Goal: Task Accomplishment & Management: Manage account settings

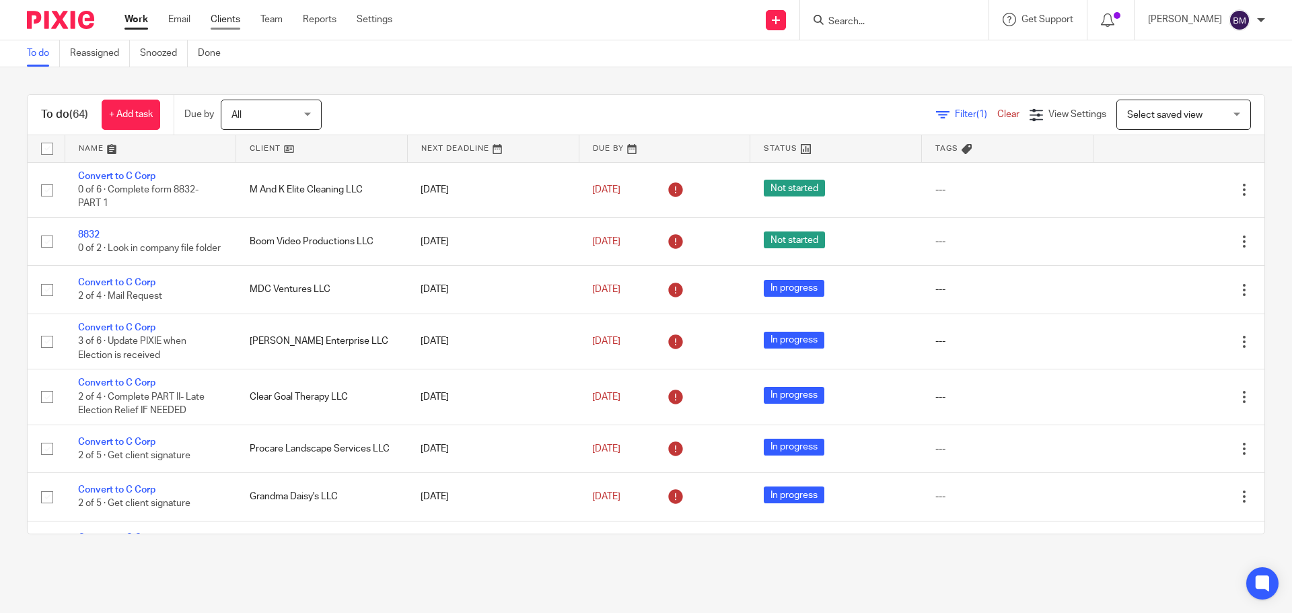
click at [227, 19] on link "Clients" at bounding box center [226, 19] width 30 height 13
drag, startPoint x: 221, startPoint y: 24, endPoint x: 264, endPoint y: 0, distance: 49.1
click at [221, 24] on link "Clients" at bounding box center [226, 19] width 30 height 13
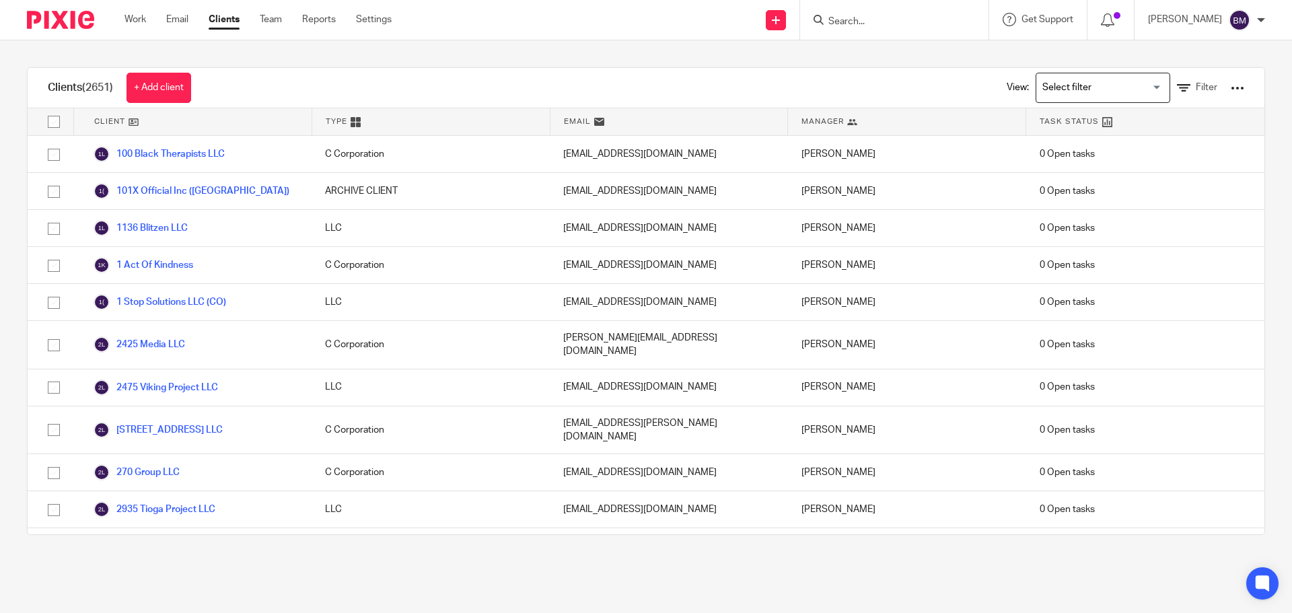
click at [880, 26] on input "Search" at bounding box center [887, 22] width 121 height 12
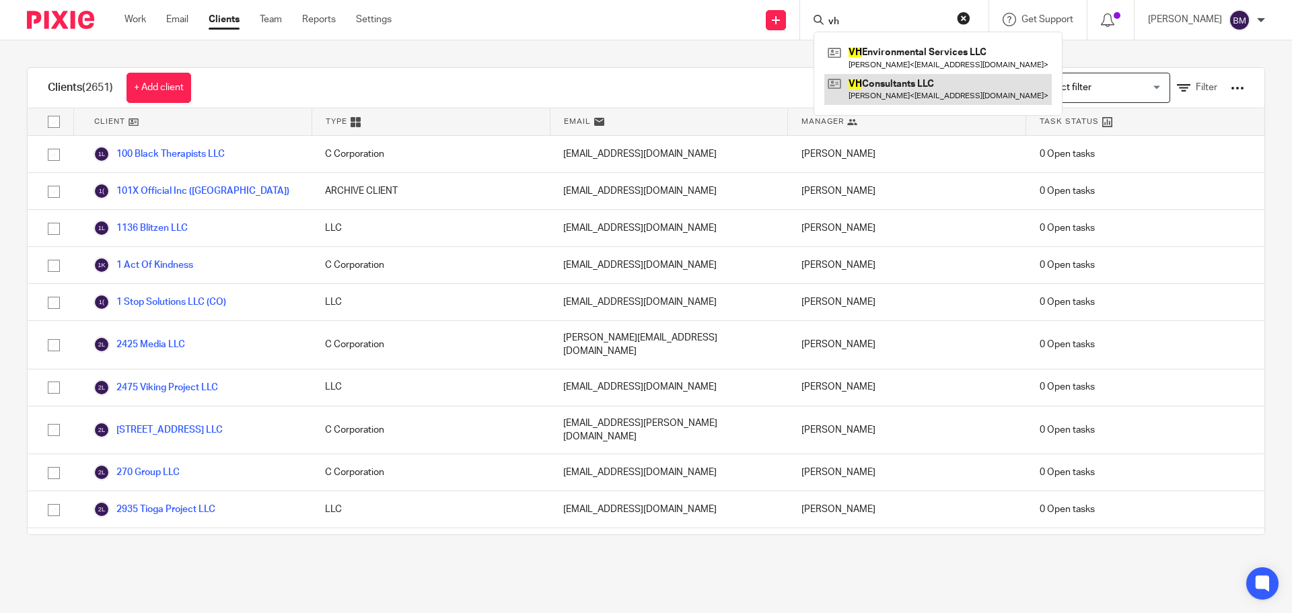
type input "vh"
click at [934, 96] on link at bounding box center [939, 89] width 228 height 31
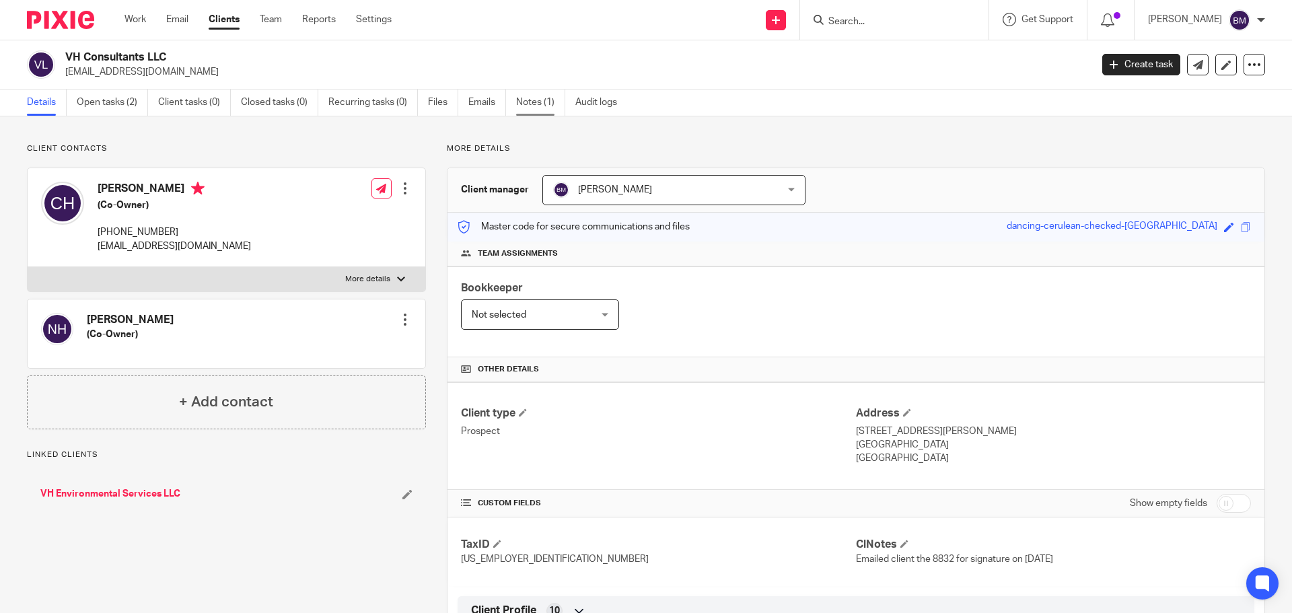
click at [550, 104] on link "Notes (1)" at bounding box center [540, 103] width 49 height 26
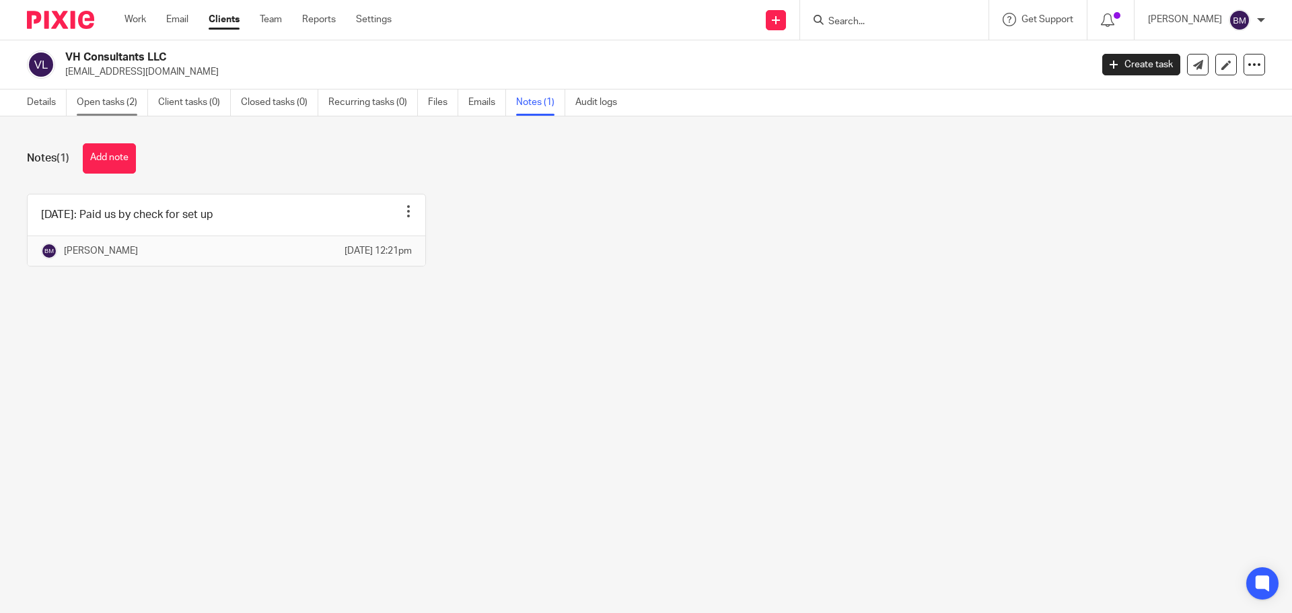
click at [105, 106] on link "Open tasks (2)" at bounding box center [112, 103] width 71 height 26
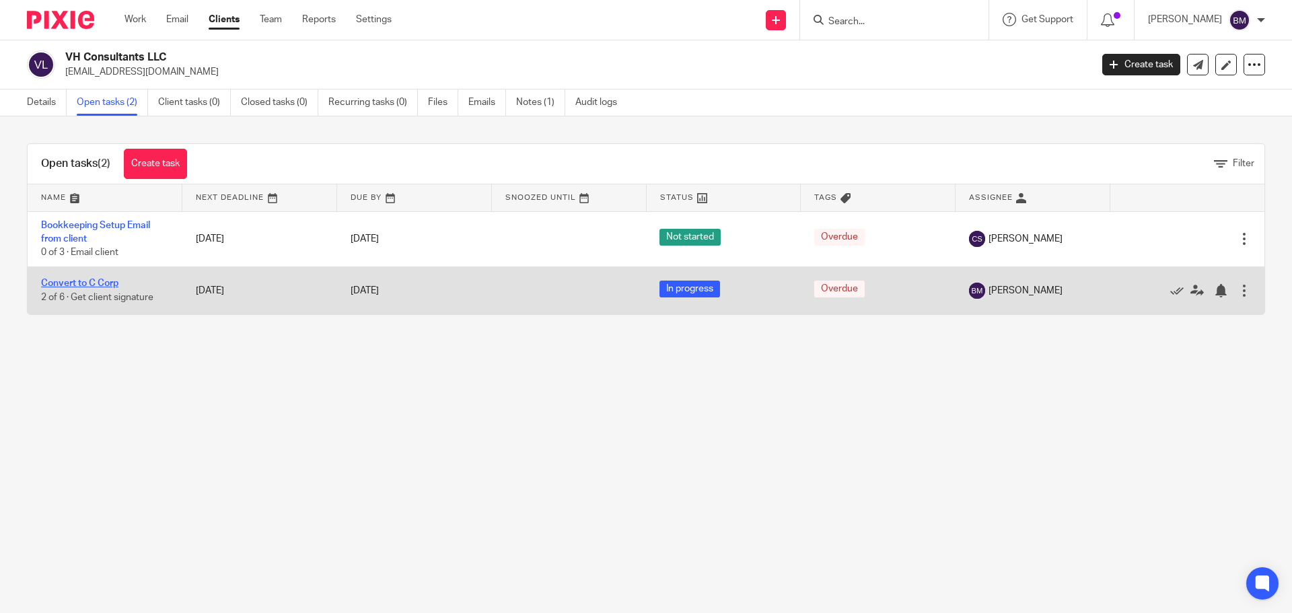
click at [89, 283] on link "Convert to C Corp" at bounding box center [79, 283] width 77 height 9
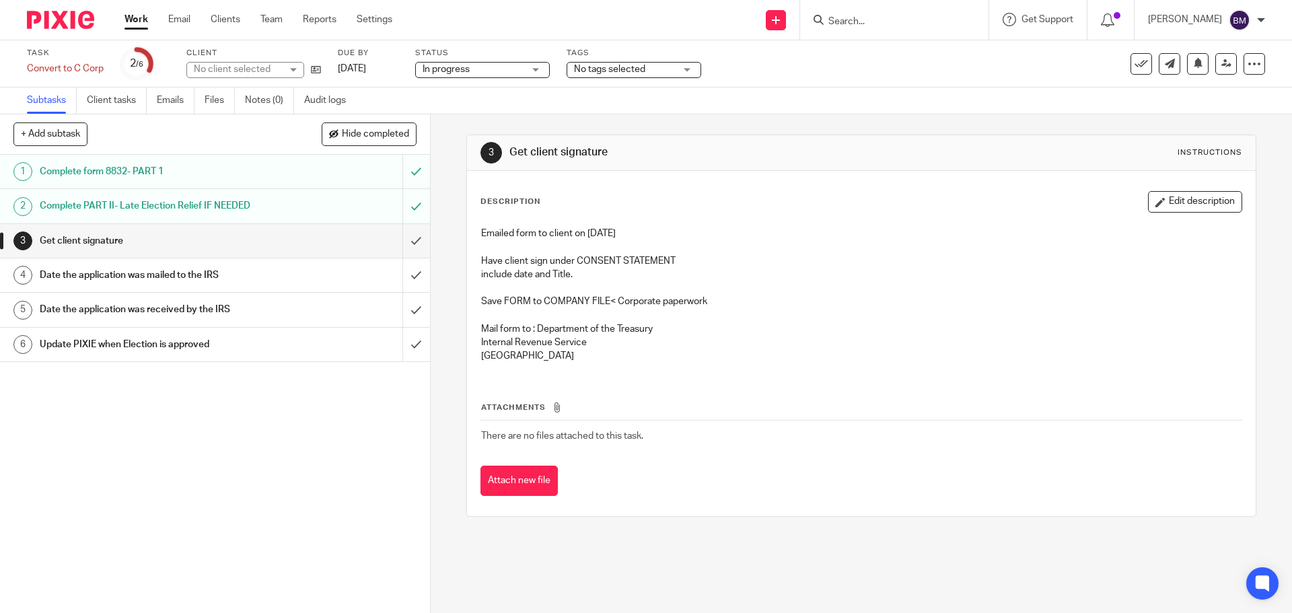
click at [98, 241] on h1 "Get client signature" at bounding box center [156, 241] width 233 height 20
click at [1166, 204] on button "Edit description" at bounding box center [1195, 202] width 94 height 22
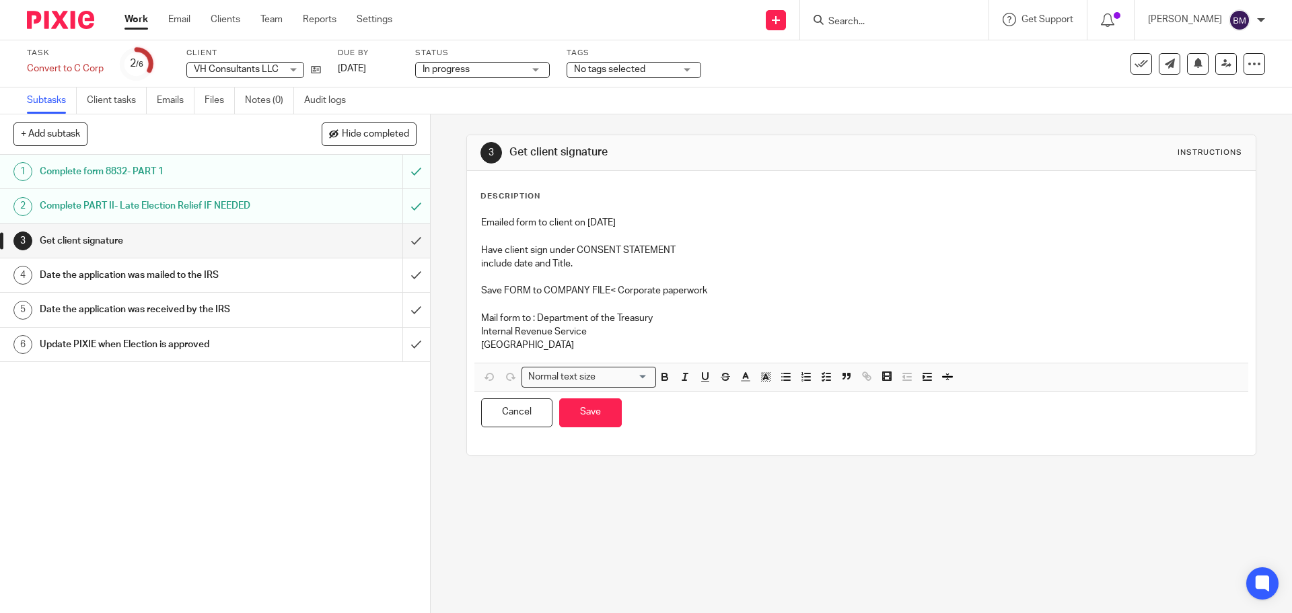
click at [621, 222] on p "Emailed form to client on 8/8/25" at bounding box center [861, 222] width 760 height 13
click at [578, 423] on button "Save" at bounding box center [590, 412] width 63 height 29
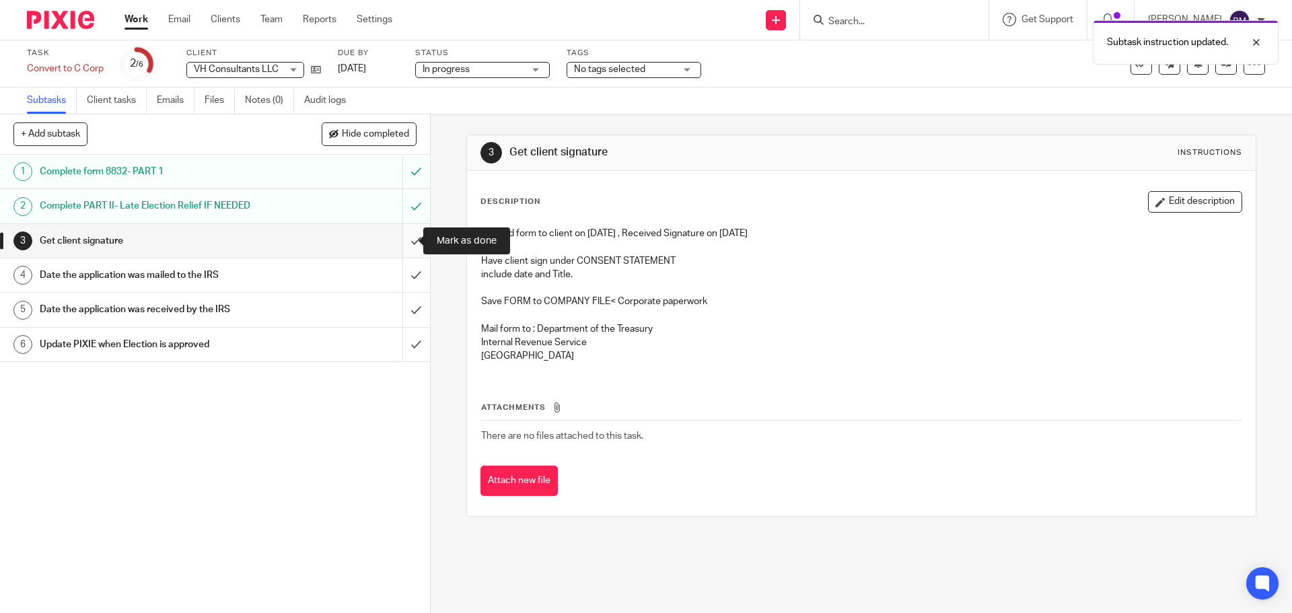
click at [401, 244] on input "submit" at bounding box center [215, 241] width 430 height 34
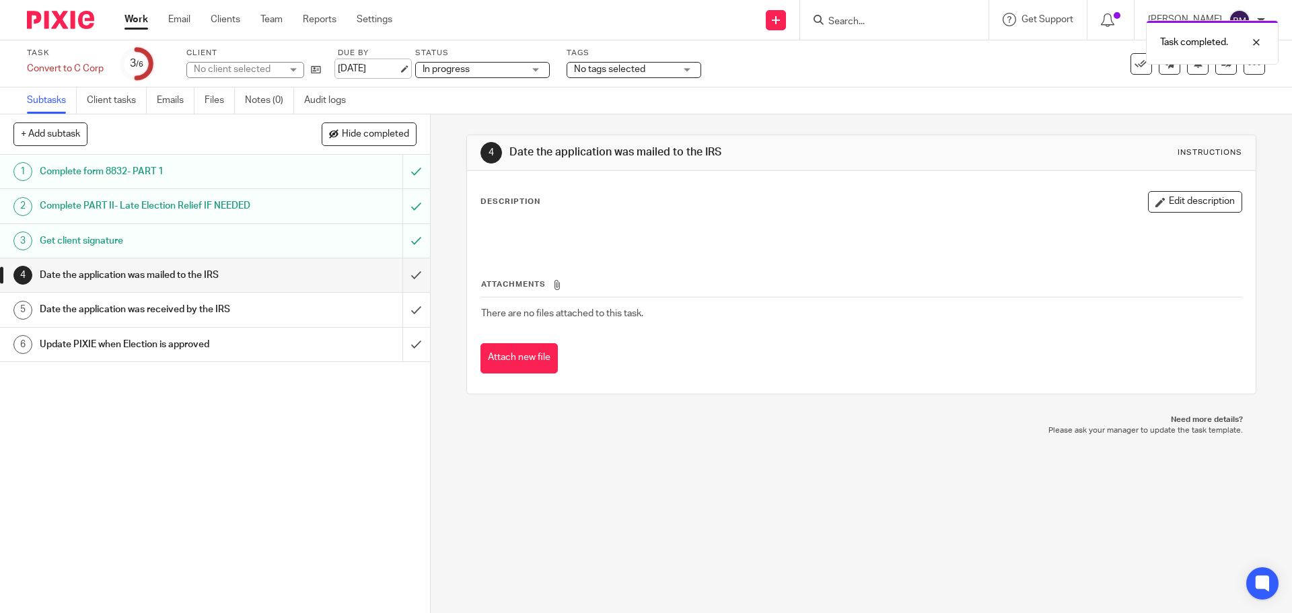
click at [358, 70] on link "[DATE]" at bounding box center [368, 69] width 61 height 14
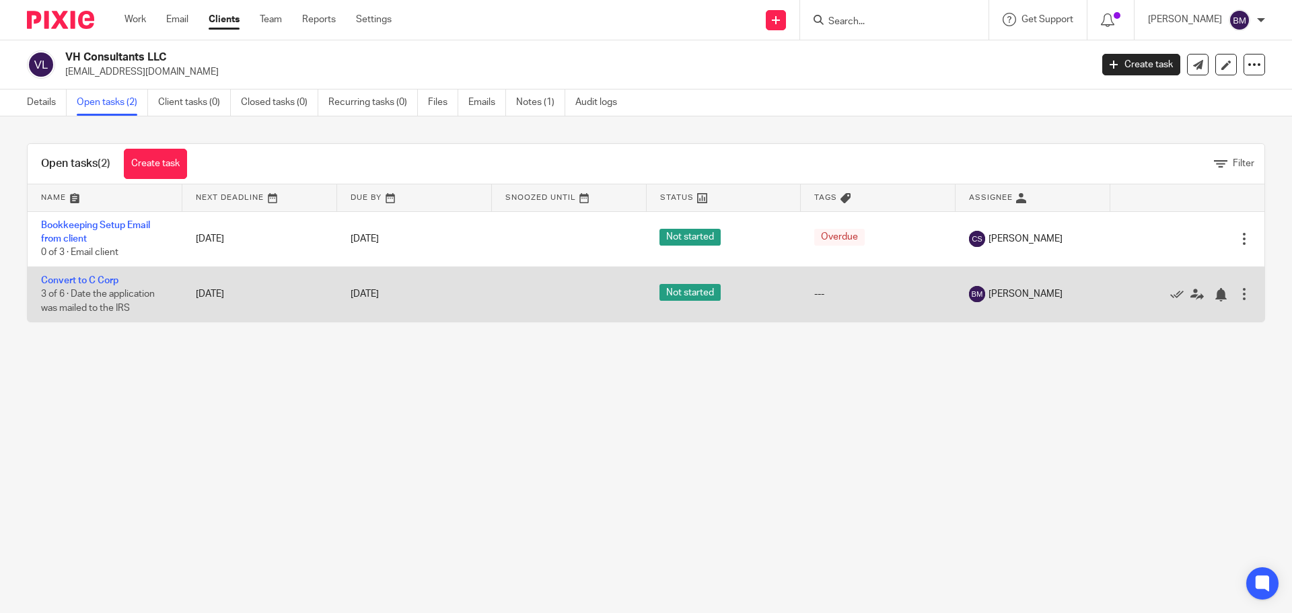
click at [688, 295] on span "Not started" at bounding box center [690, 292] width 61 height 17
click at [90, 282] on link "Convert to C Corp" at bounding box center [79, 280] width 77 height 9
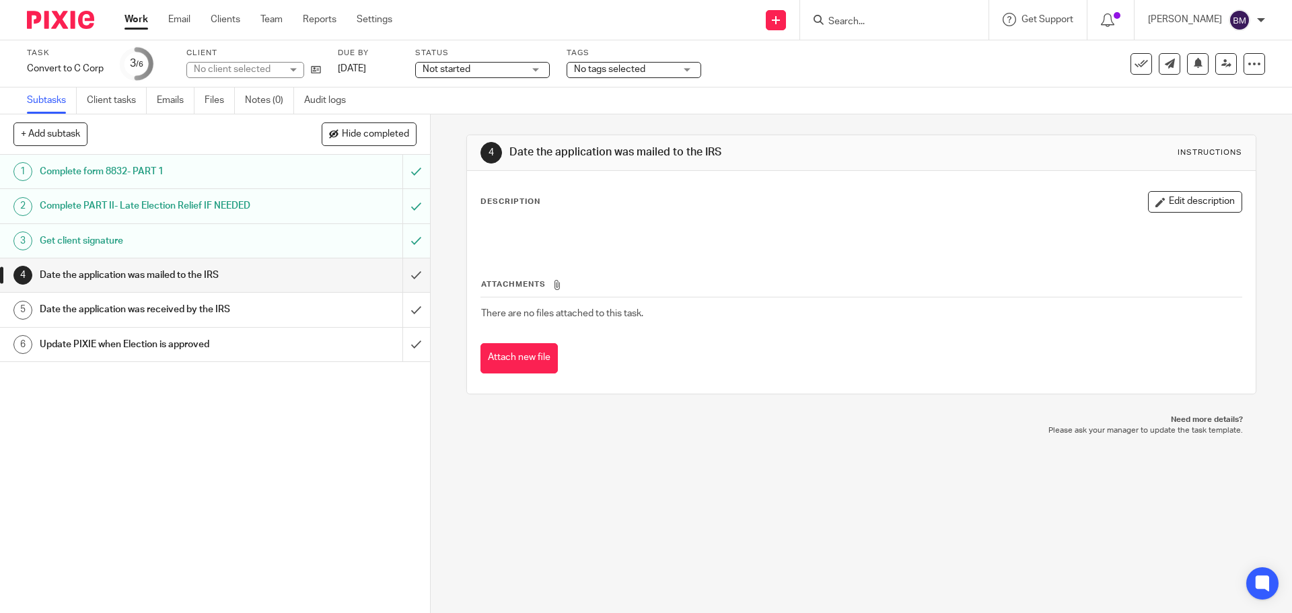
click at [542, 67] on div "Not started Not started" at bounding box center [482, 70] width 135 height 16
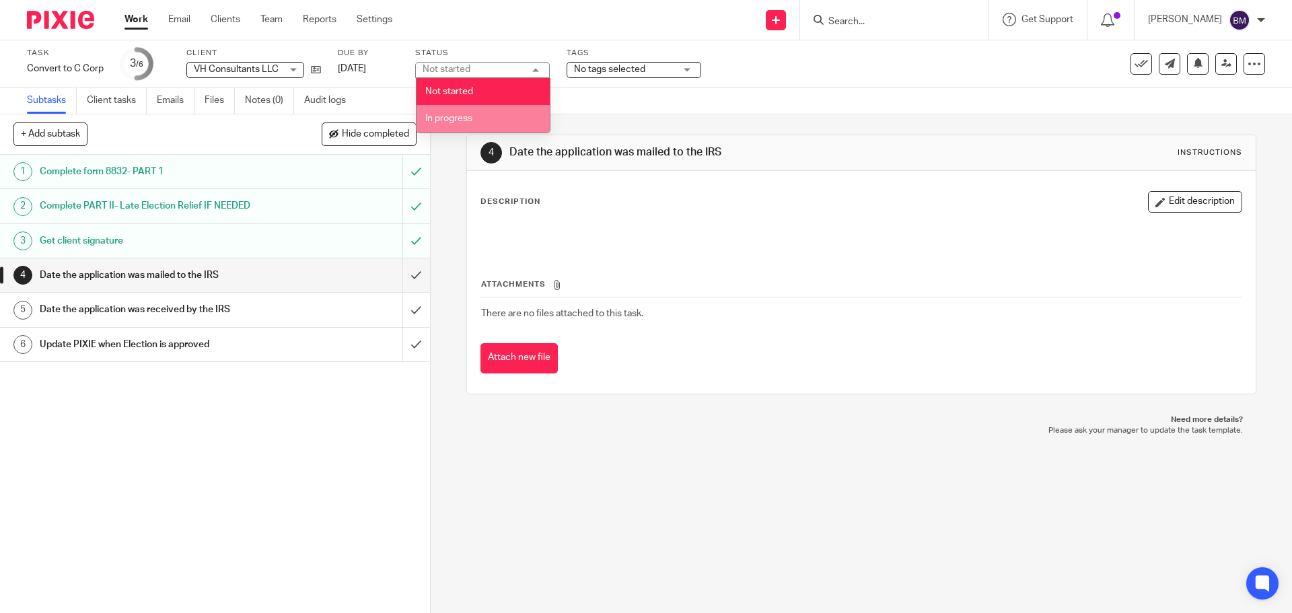
click at [449, 123] on span "In progress" at bounding box center [448, 118] width 47 height 9
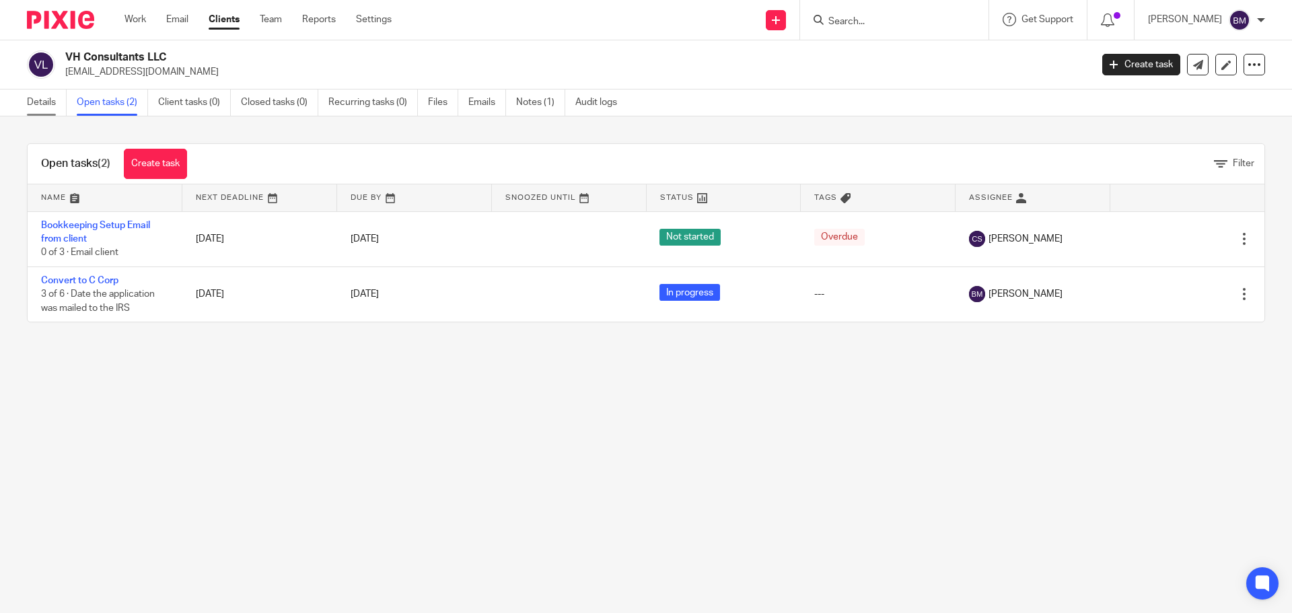
click at [42, 106] on link "Details" at bounding box center [47, 103] width 40 height 26
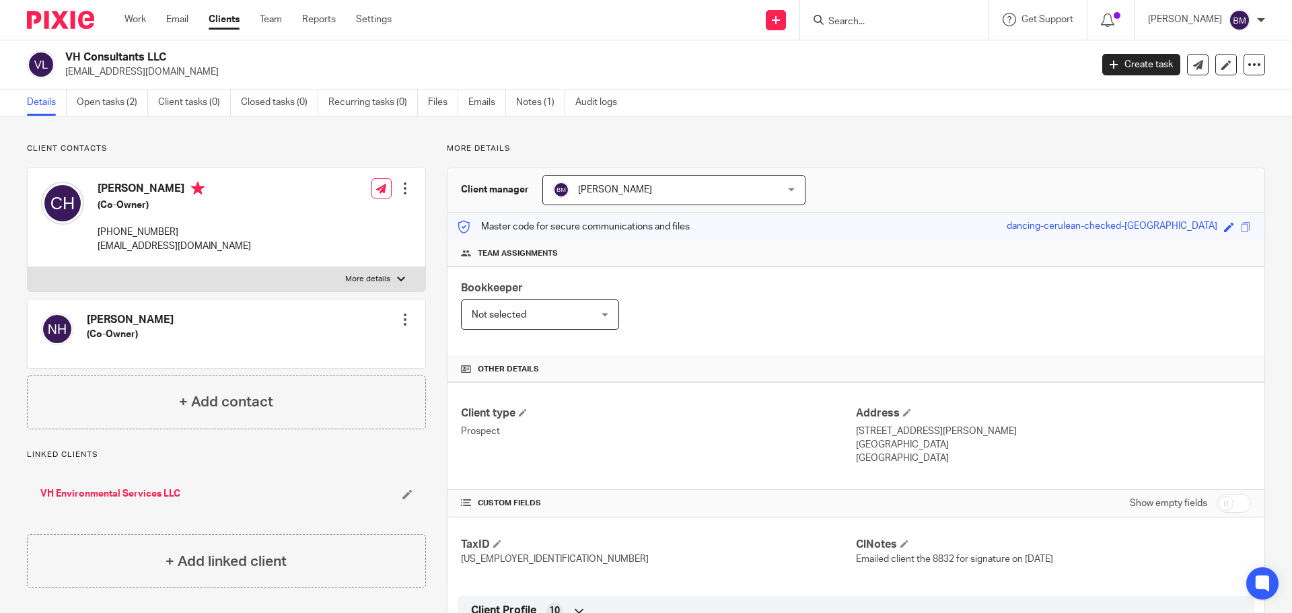
click at [869, 23] on input "Search" at bounding box center [887, 22] width 121 height 12
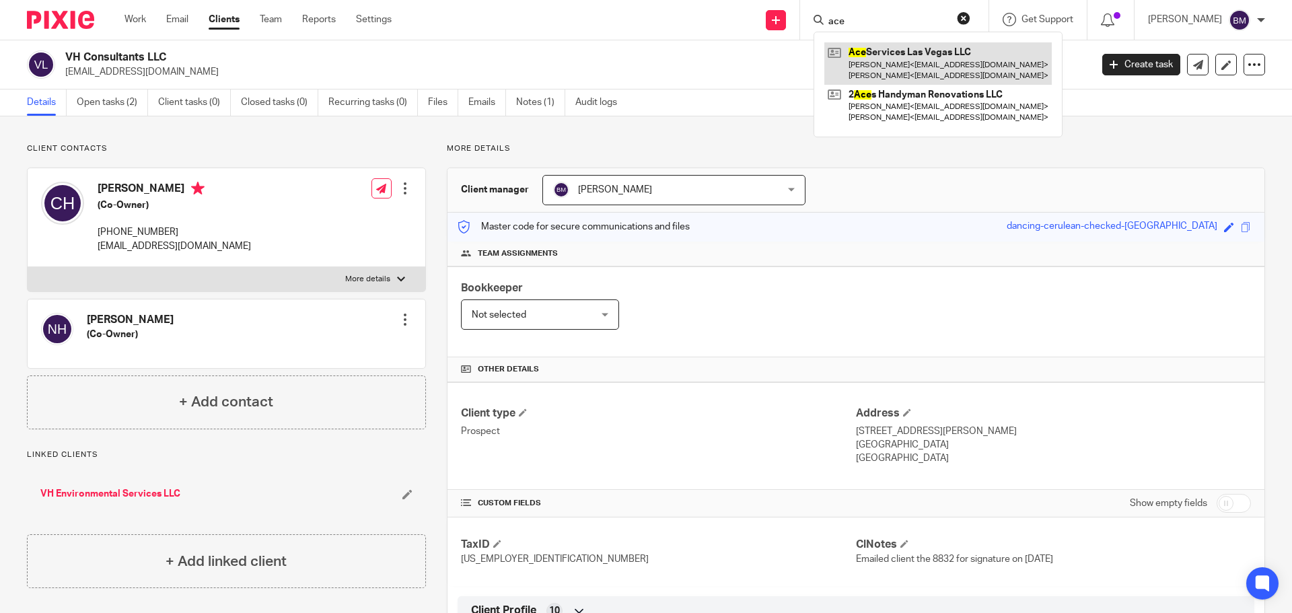
type input "ace"
click at [904, 57] on link at bounding box center [939, 63] width 228 height 42
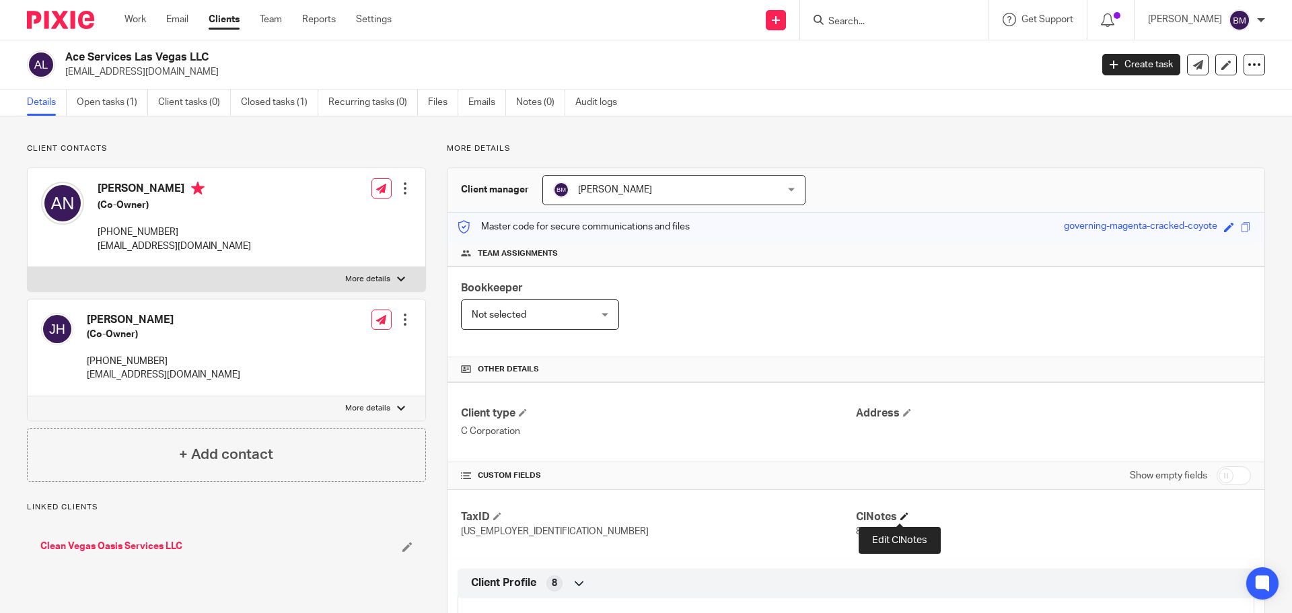
click at [901, 514] on span at bounding box center [905, 516] width 8 height 8
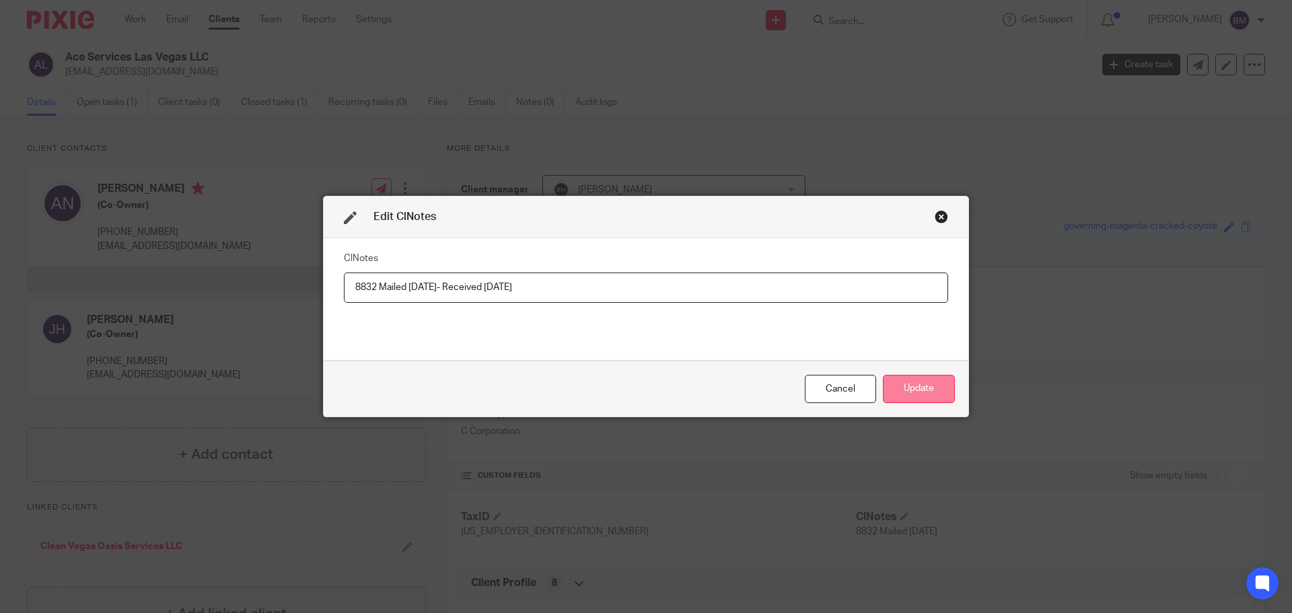
type input "8832 Mailed 7/29/25- Received 8/7/25"
click at [909, 389] on button "Update" at bounding box center [919, 389] width 72 height 29
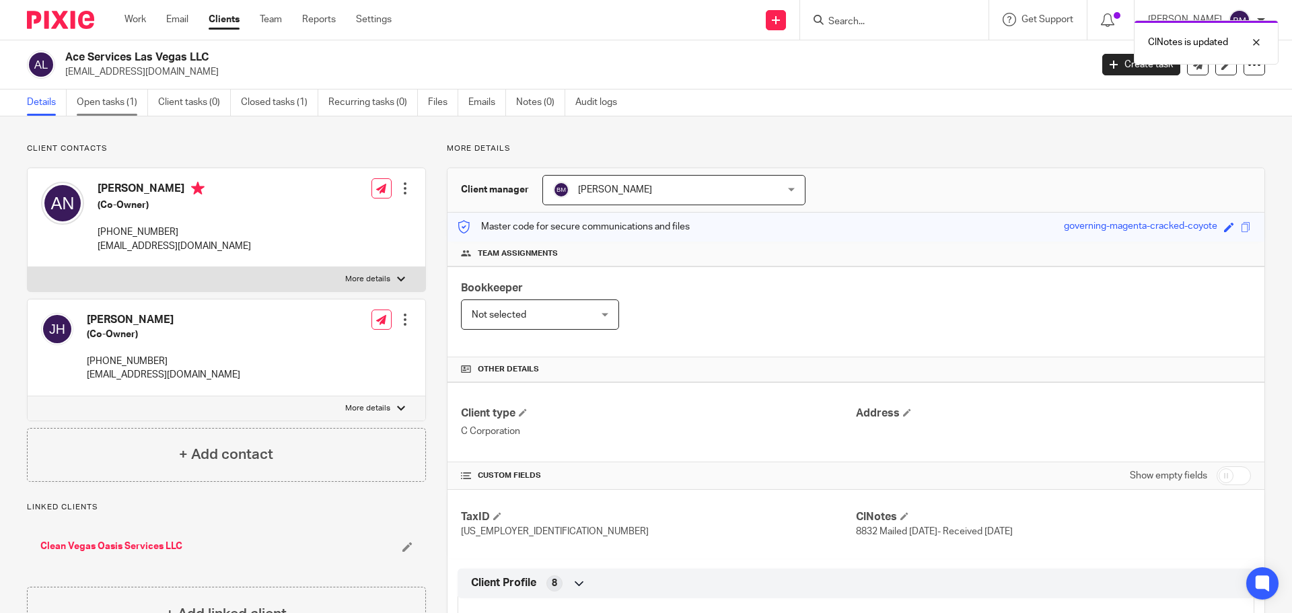
click at [101, 102] on link "Open tasks (1)" at bounding box center [112, 103] width 71 height 26
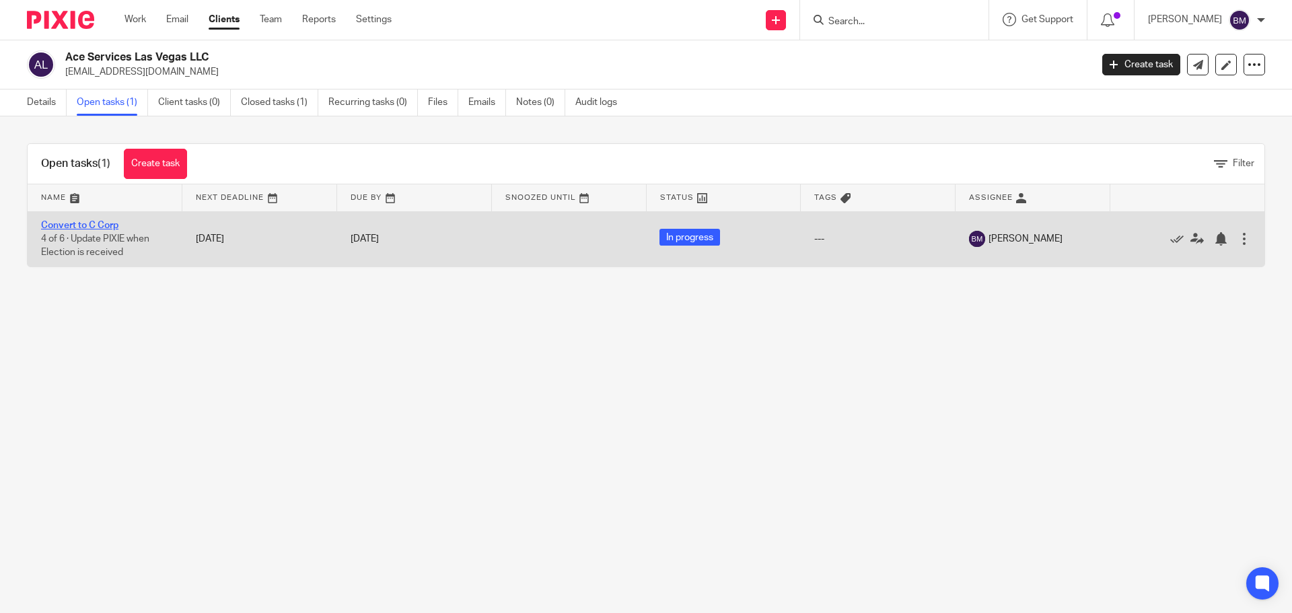
click at [91, 229] on link "Convert to C Corp" at bounding box center [79, 225] width 77 height 9
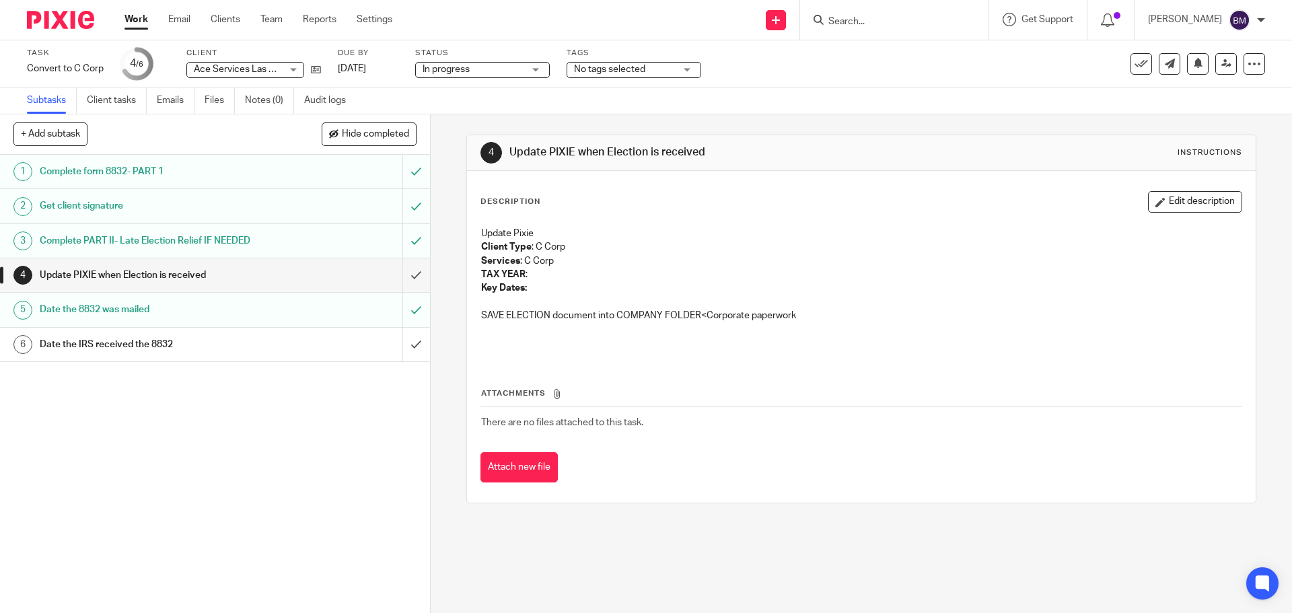
click at [180, 276] on h1 "Update PIXIE when Election is received" at bounding box center [156, 275] width 233 height 20
click at [1185, 205] on button "Edit description" at bounding box center [1195, 202] width 94 height 22
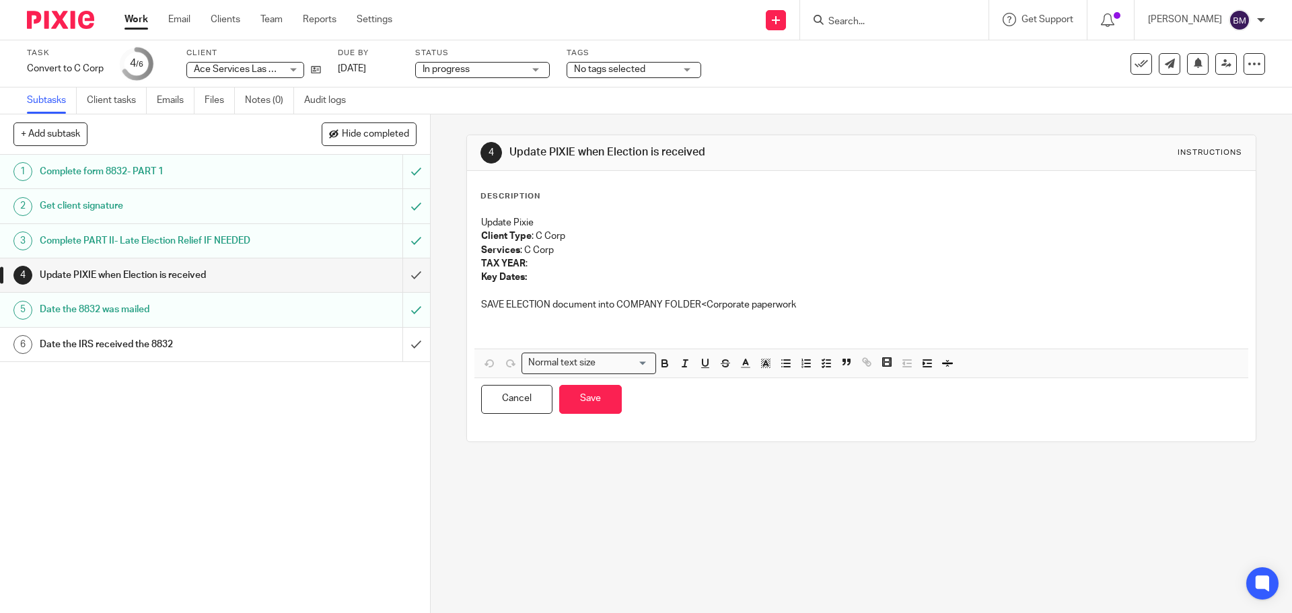
click at [492, 323] on p at bounding box center [861, 326] width 760 height 28
click at [546, 280] on p "Key Dates:" at bounding box center [861, 277] width 760 height 13
click at [582, 410] on button "Save" at bounding box center [590, 399] width 63 height 29
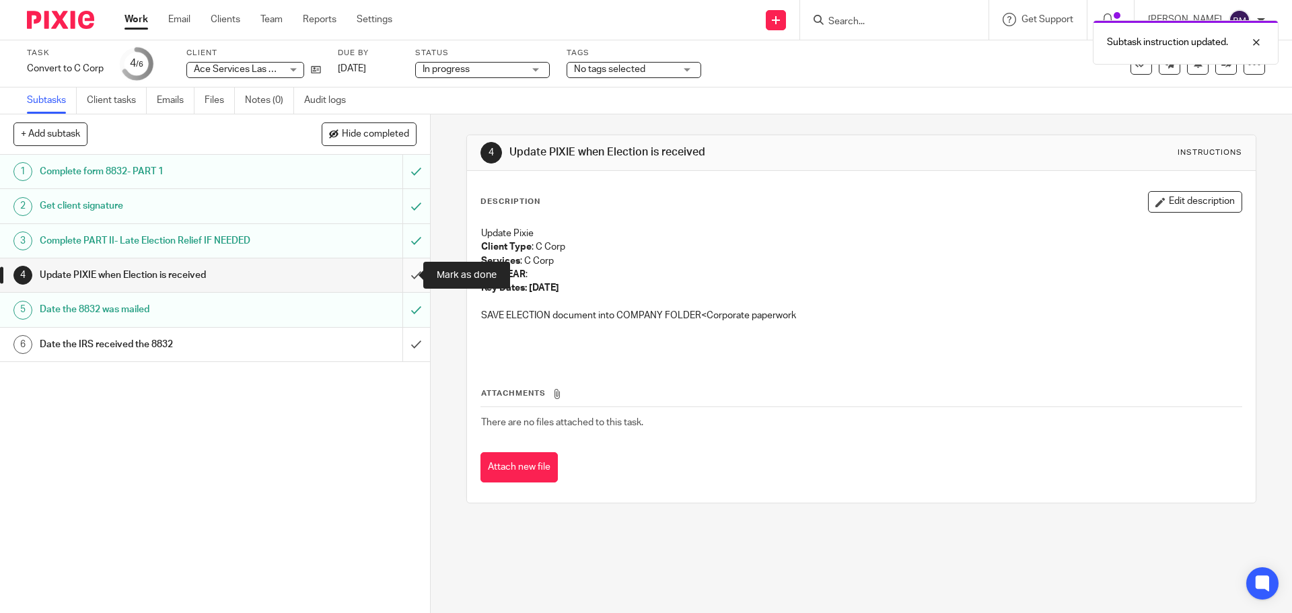
click at [400, 274] on input "submit" at bounding box center [215, 275] width 430 height 34
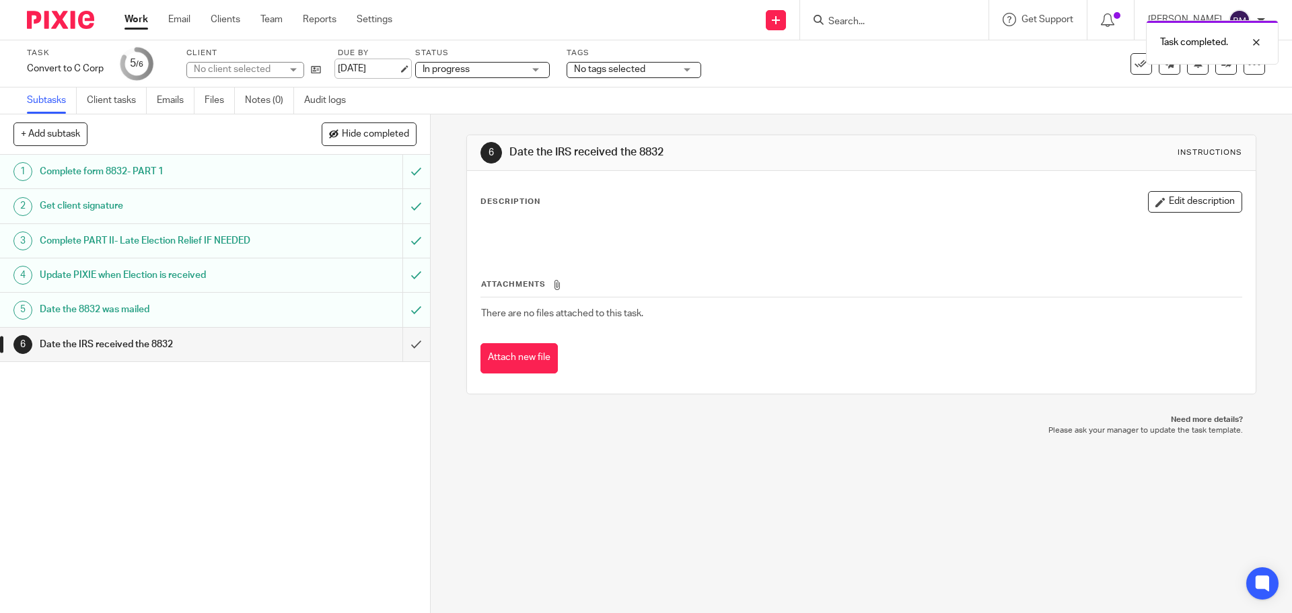
click at [358, 66] on link "[DATE]" at bounding box center [368, 69] width 61 height 14
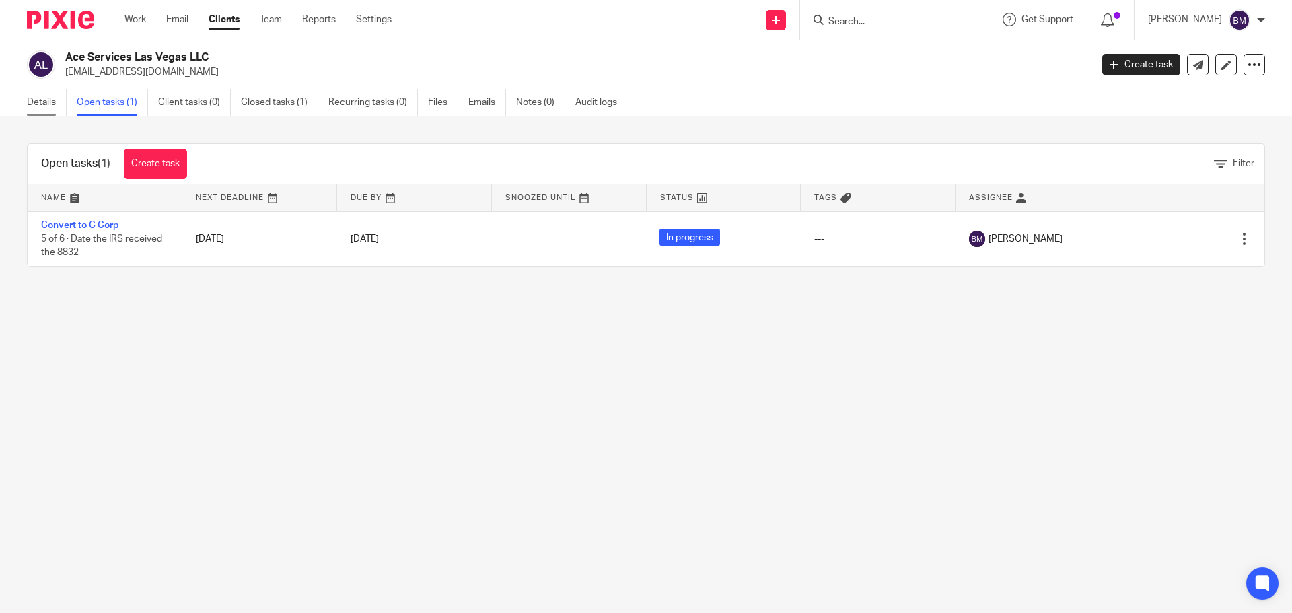
click at [37, 102] on link "Details" at bounding box center [47, 103] width 40 height 26
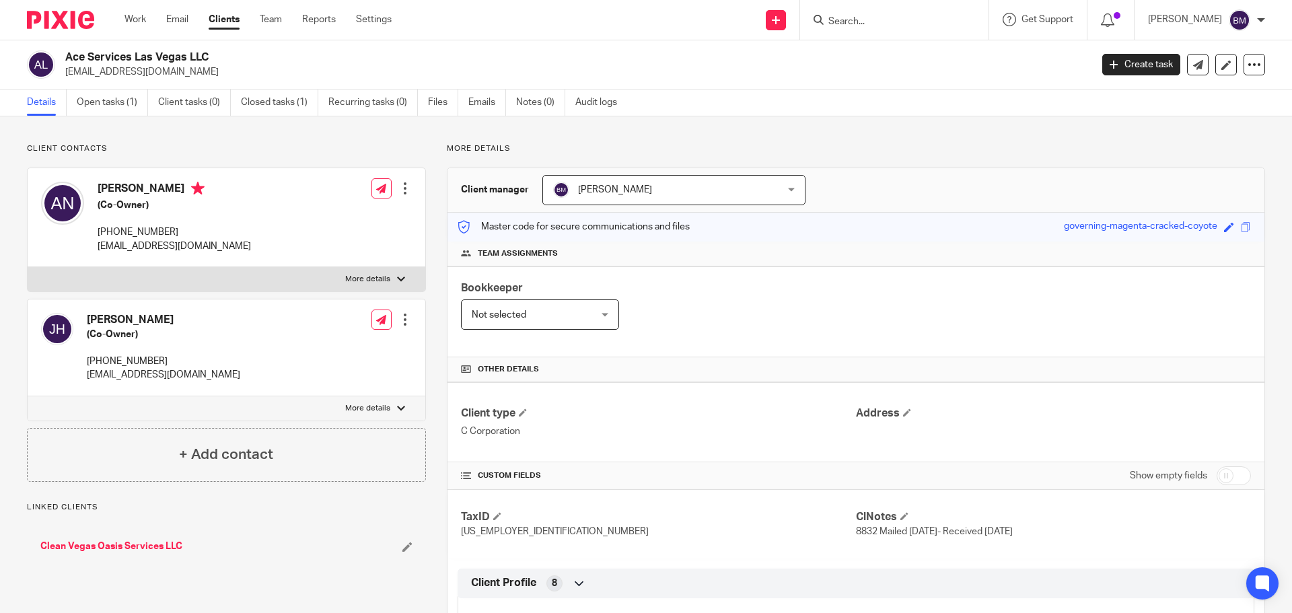
click at [872, 21] on input "Search" at bounding box center [887, 22] width 121 height 12
click at [866, 21] on input "Search" at bounding box center [887, 22] width 121 height 12
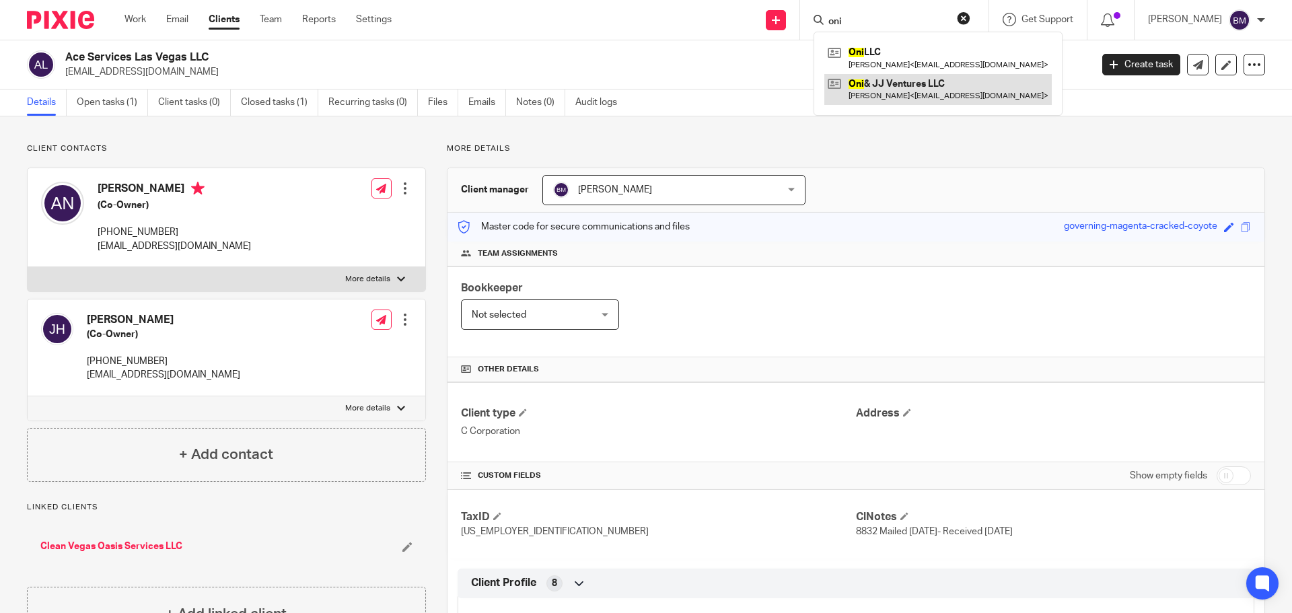
type input "oni"
click at [905, 85] on link at bounding box center [939, 89] width 228 height 31
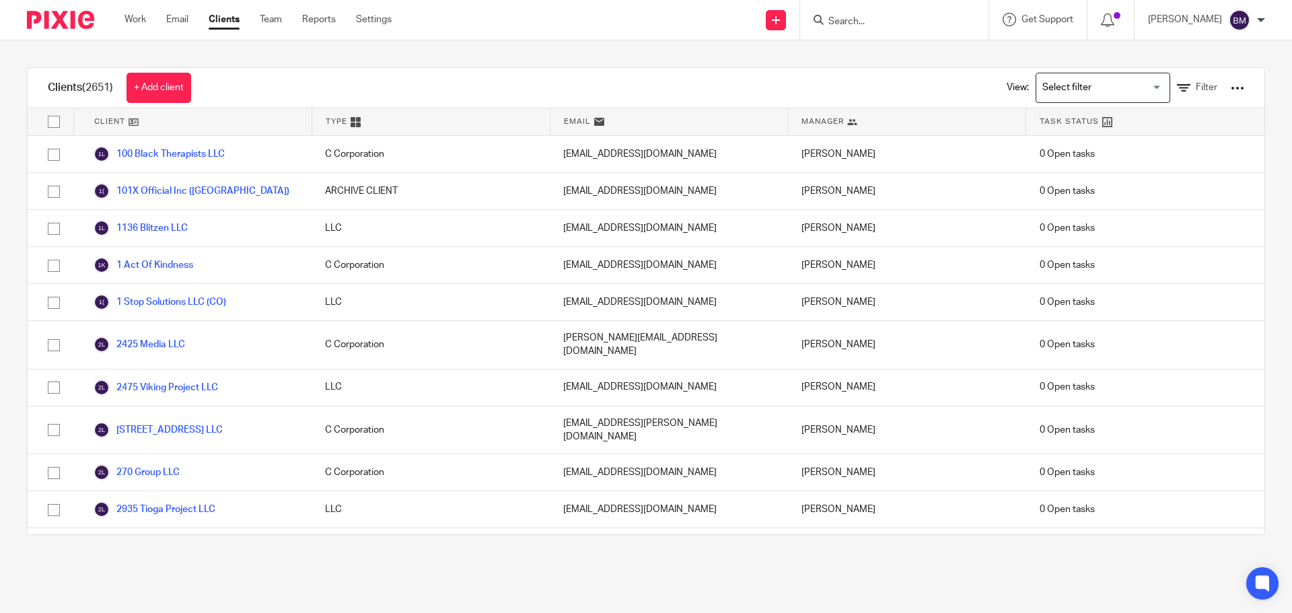
click at [872, 20] on input "Search" at bounding box center [887, 22] width 121 height 12
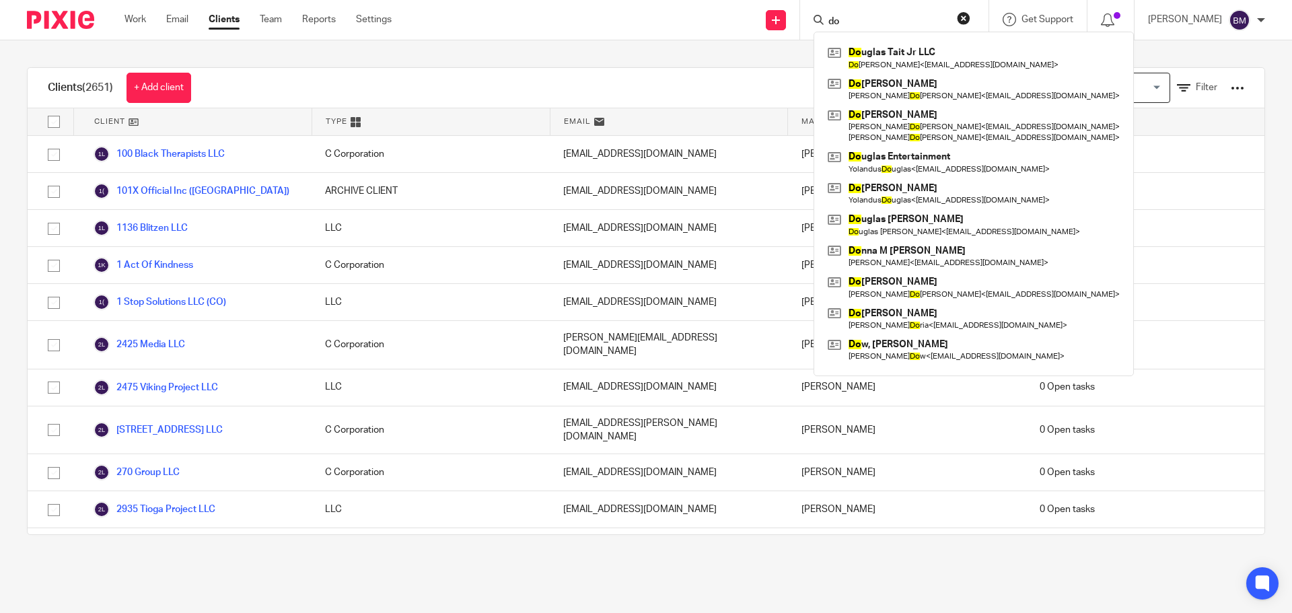
type input "d"
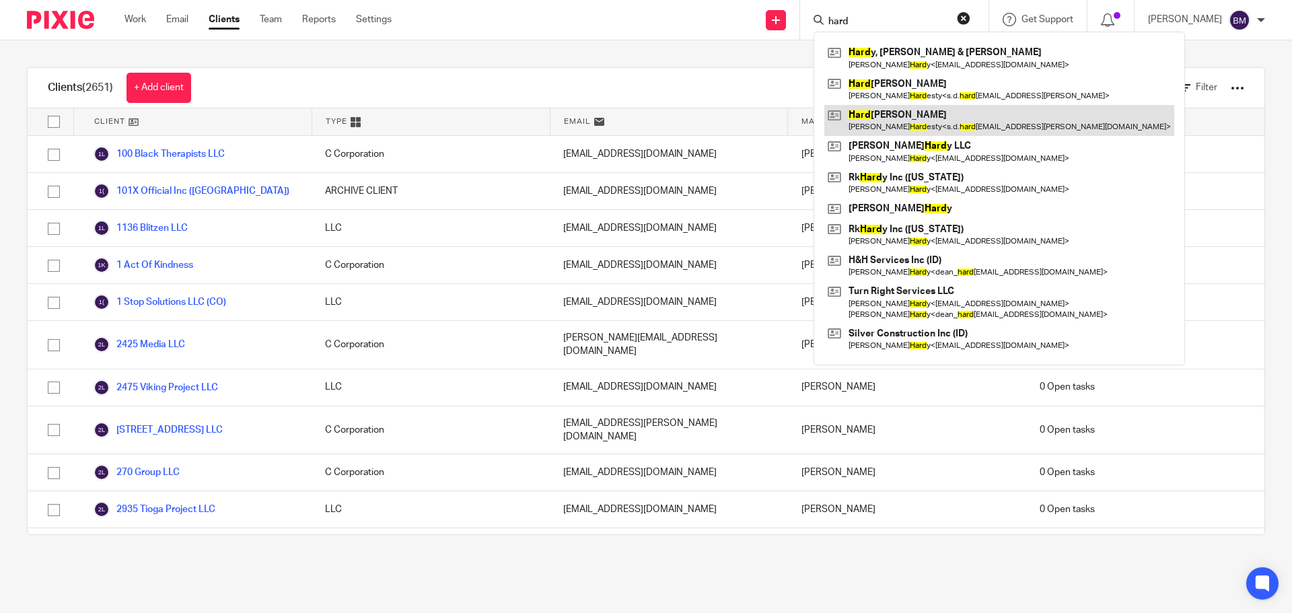
type input "hard"
click at [906, 113] on link at bounding box center [1000, 120] width 350 height 31
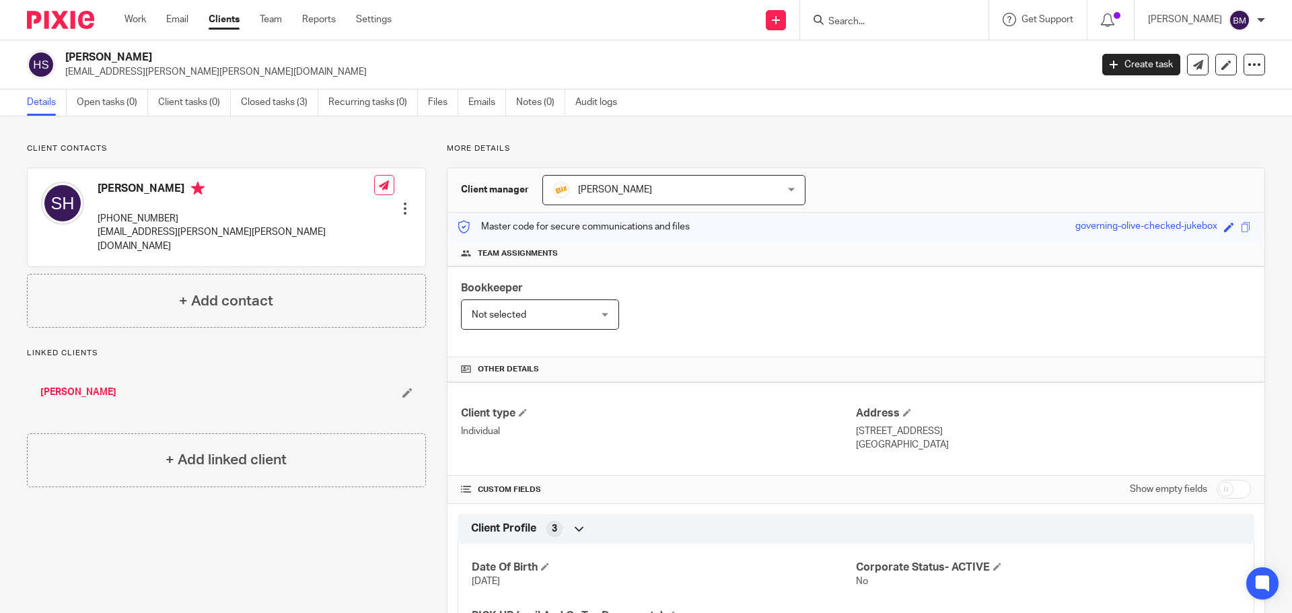
click at [222, 18] on link "Clients" at bounding box center [224, 19] width 31 height 13
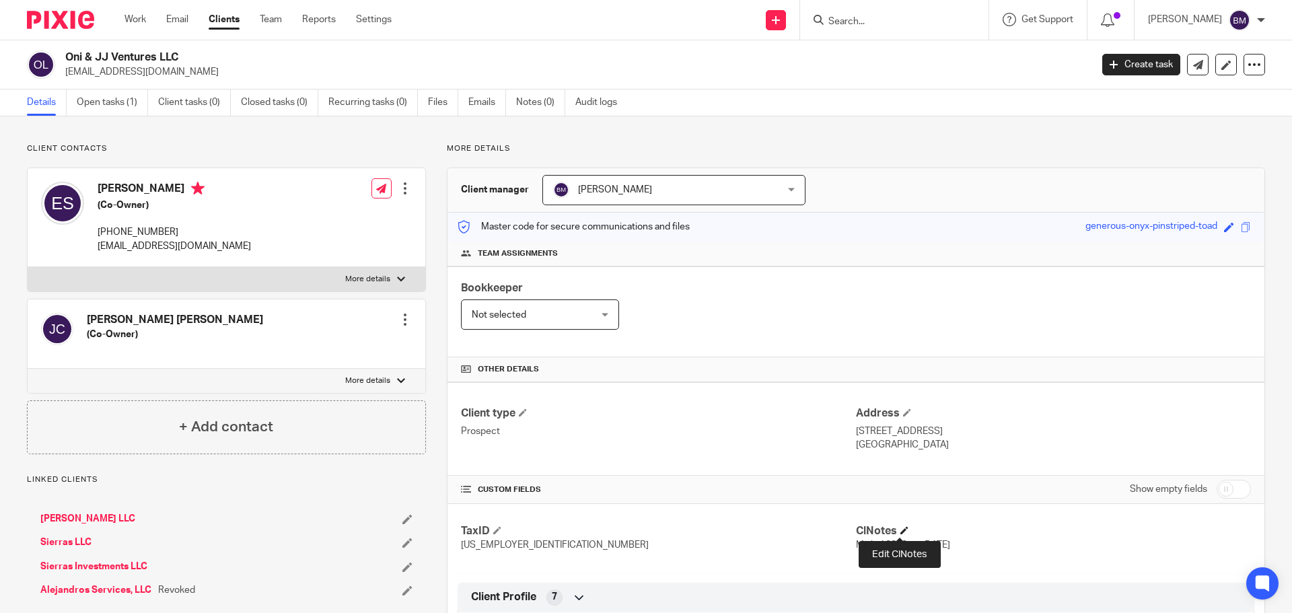
click at [901, 530] on span at bounding box center [905, 530] width 8 height 8
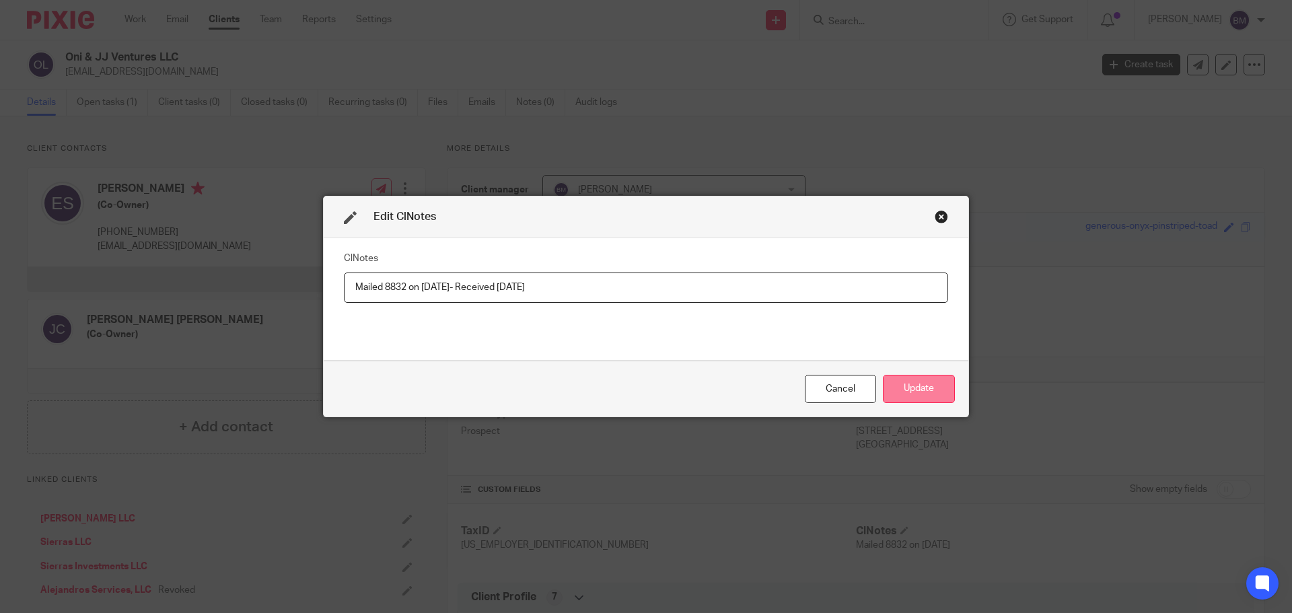
type input "Mailed 8832 on [DATE]- Received [DATE]"
click at [923, 389] on button "Update" at bounding box center [919, 389] width 72 height 29
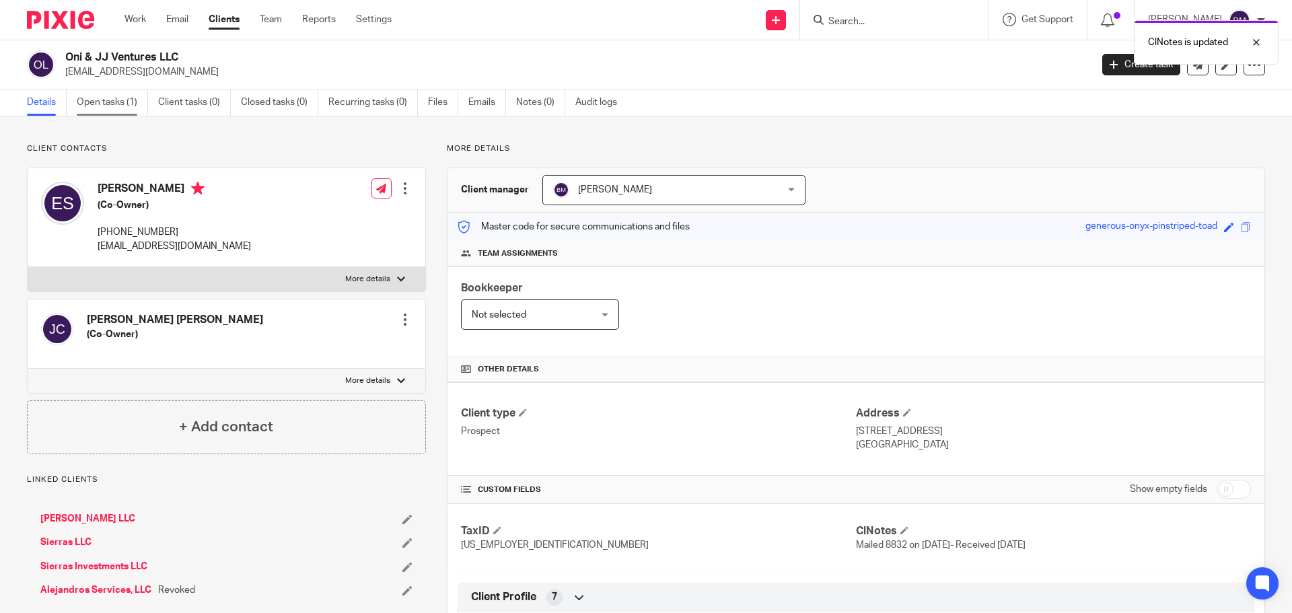
click at [98, 98] on link "Open tasks (1)" at bounding box center [112, 103] width 71 height 26
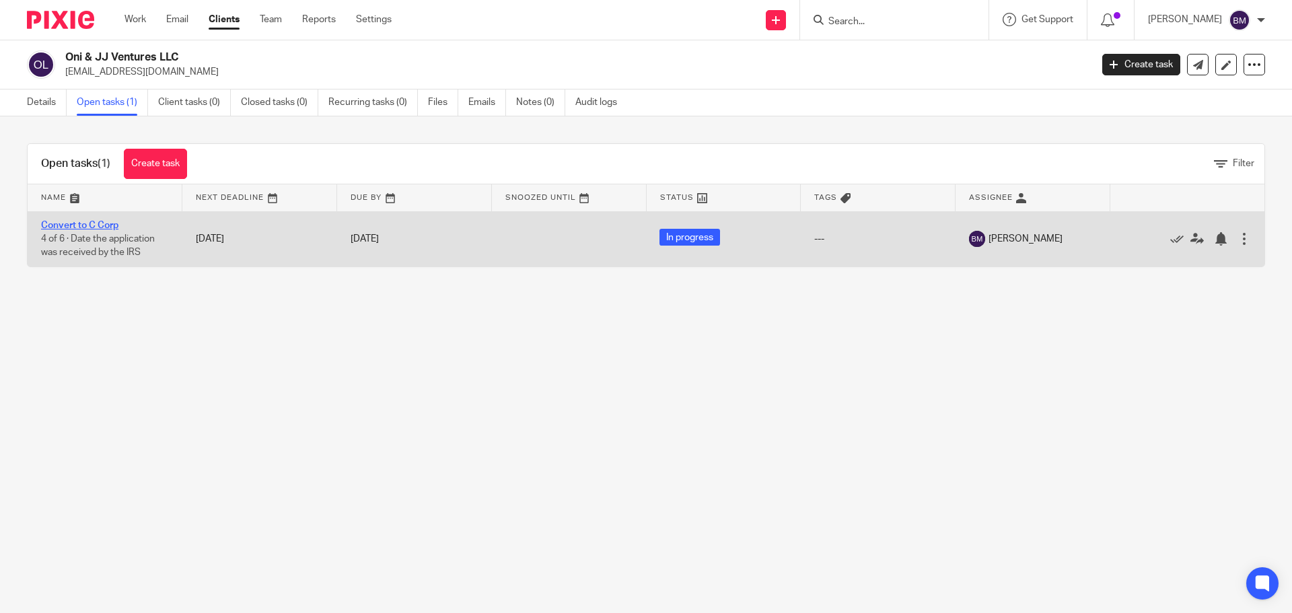
click at [89, 228] on link "Convert to C Corp" at bounding box center [79, 225] width 77 height 9
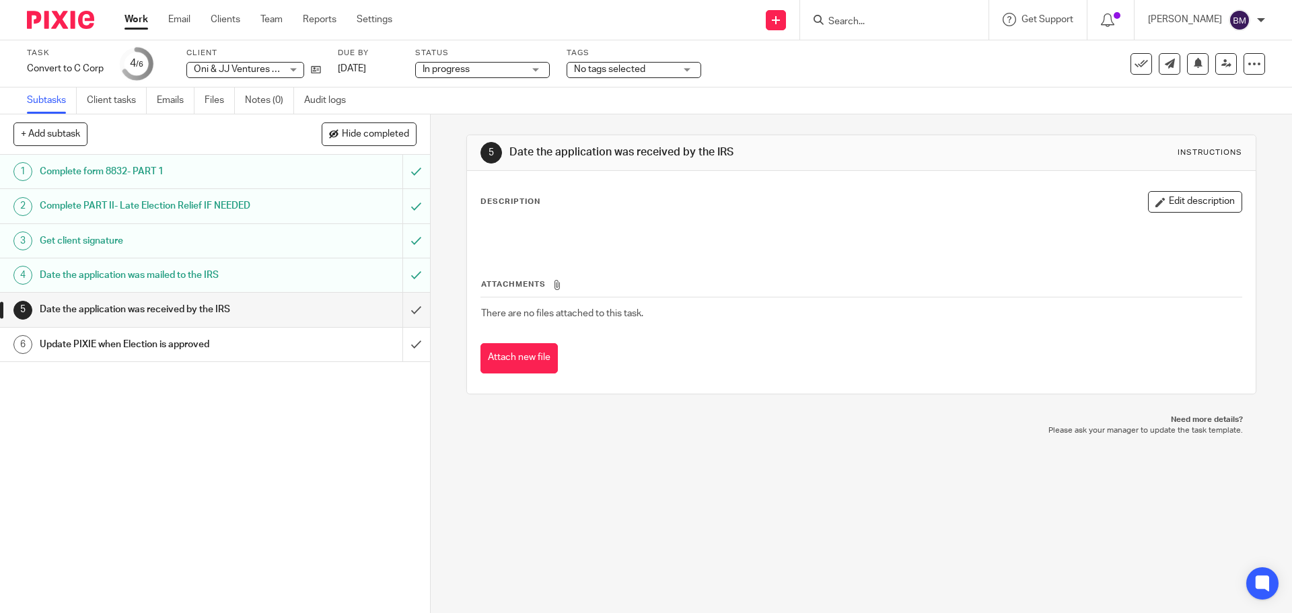
click at [118, 306] on h1 "Date the application was received by the IRS" at bounding box center [156, 310] width 233 height 20
click at [1172, 203] on button "Edit description" at bounding box center [1195, 202] width 94 height 22
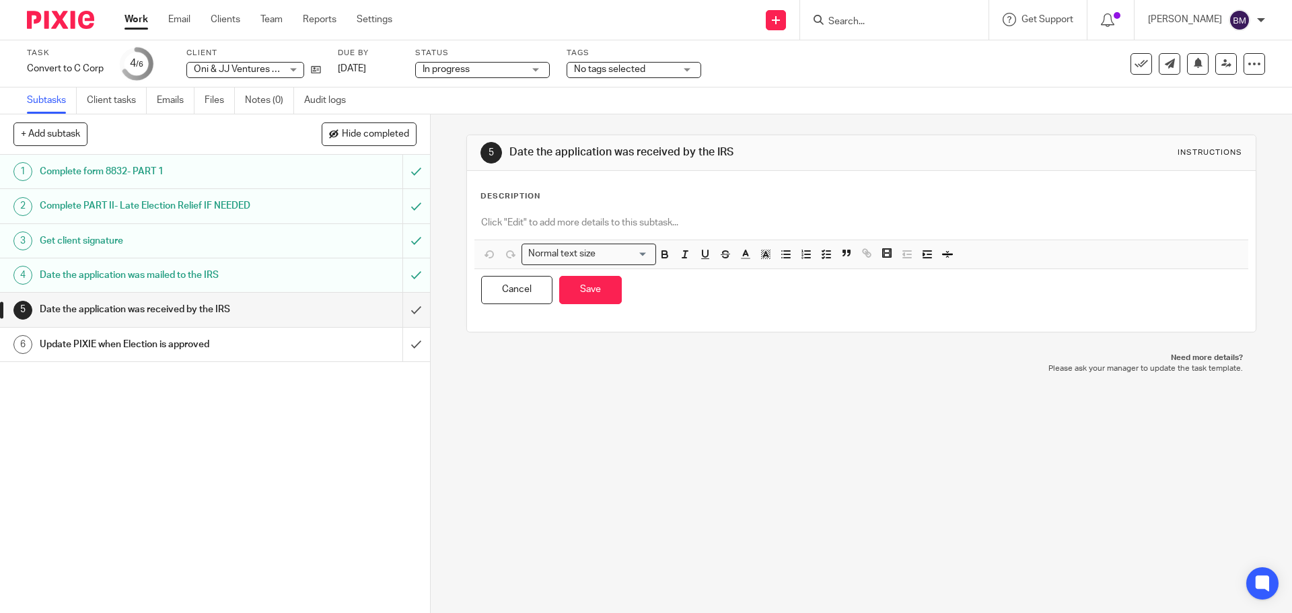
click at [505, 224] on p at bounding box center [861, 222] width 760 height 13
click at [599, 301] on button "Save" at bounding box center [590, 290] width 63 height 29
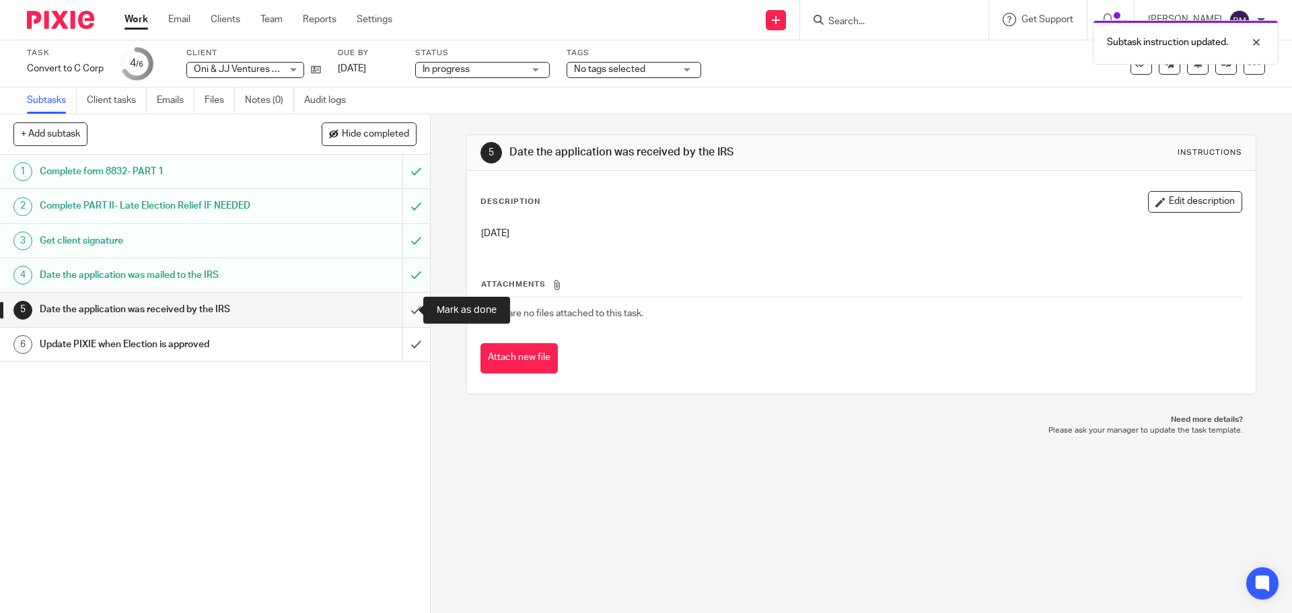
click at [405, 312] on input "submit" at bounding box center [215, 310] width 430 height 34
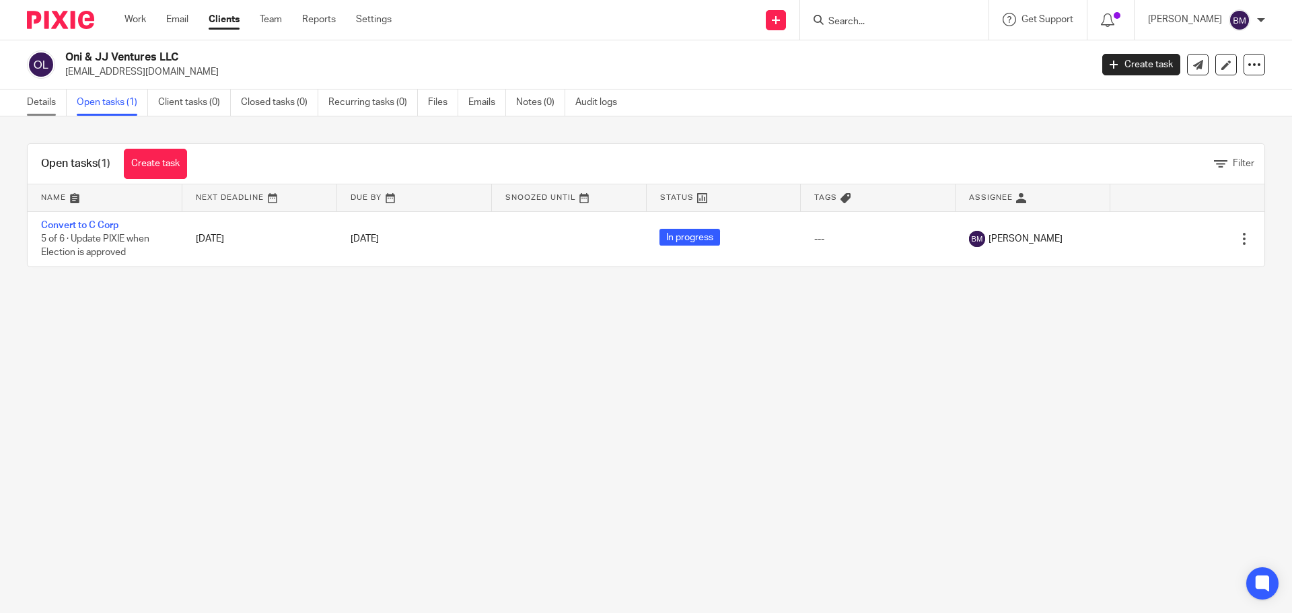
click at [48, 110] on link "Details" at bounding box center [47, 103] width 40 height 26
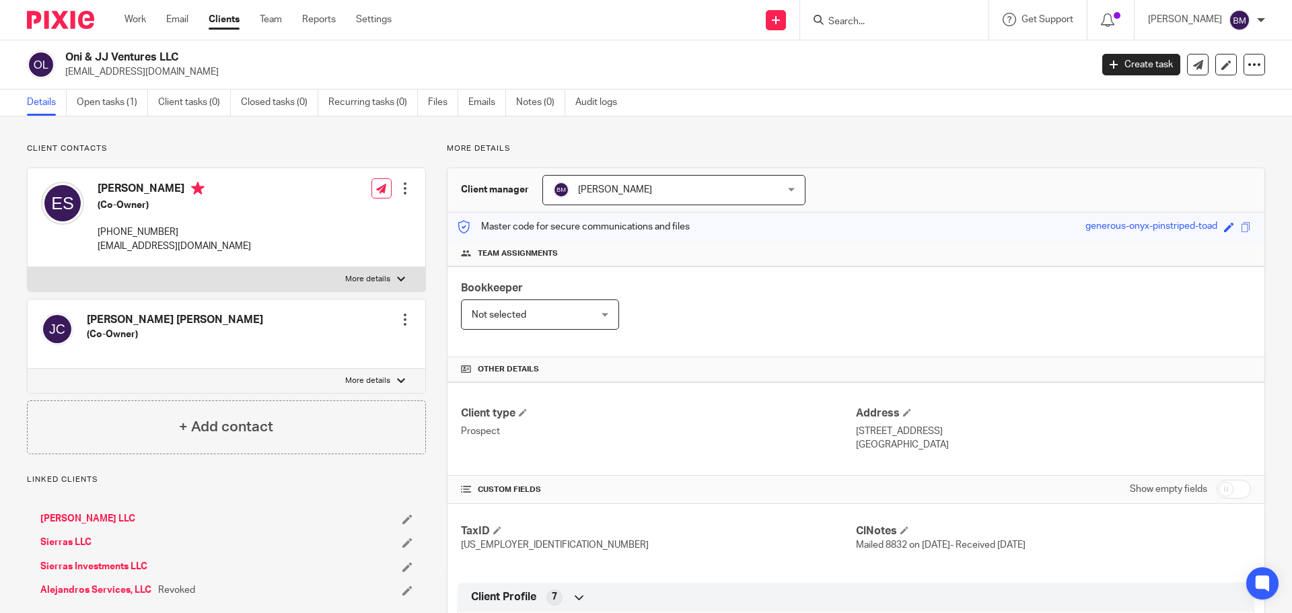
click at [225, 20] on link "Clients" at bounding box center [224, 19] width 31 height 13
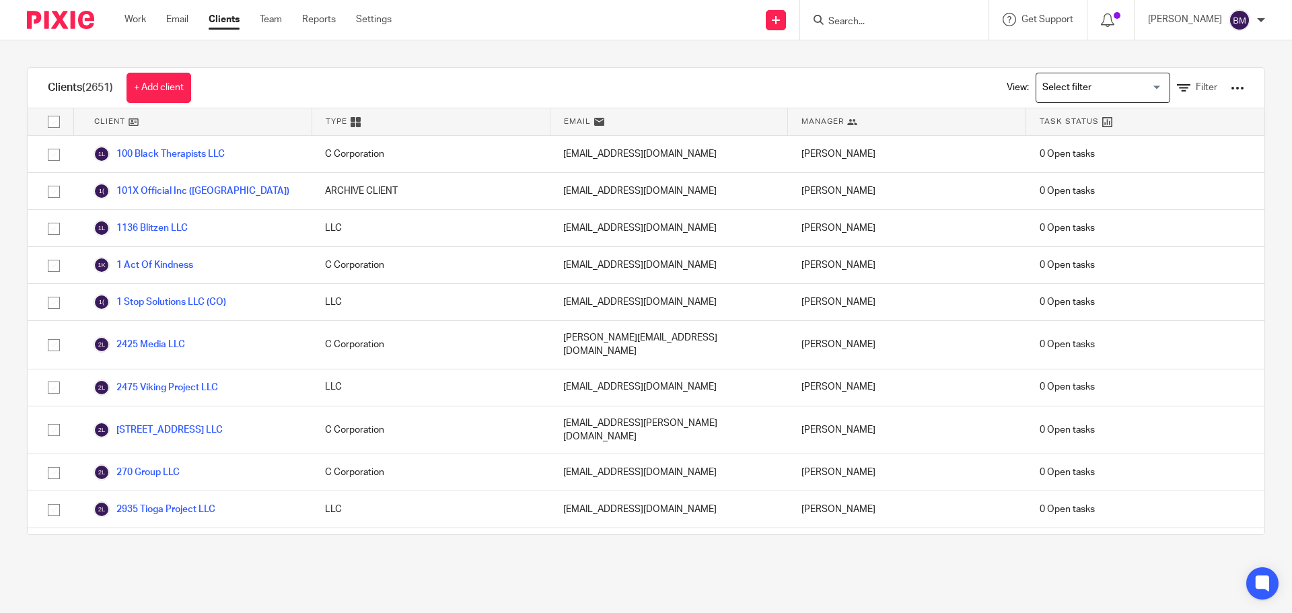
click at [864, 16] on input "Search" at bounding box center [887, 22] width 121 height 12
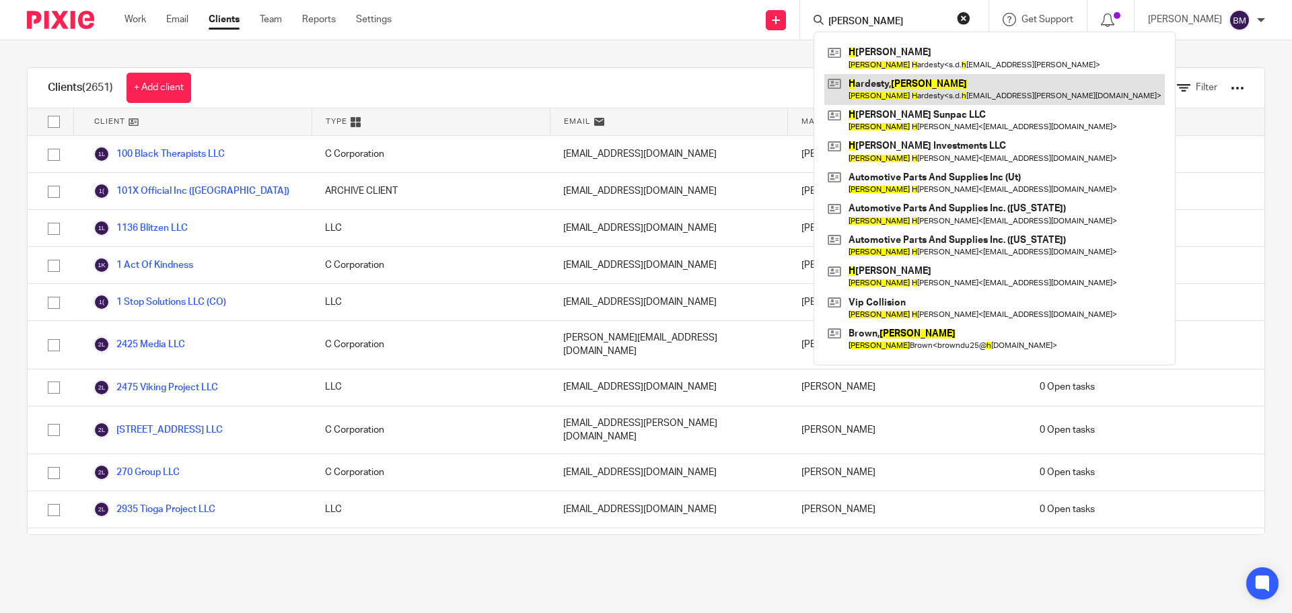
type input "steven h"
click at [910, 87] on link at bounding box center [995, 89] width 341 height 31
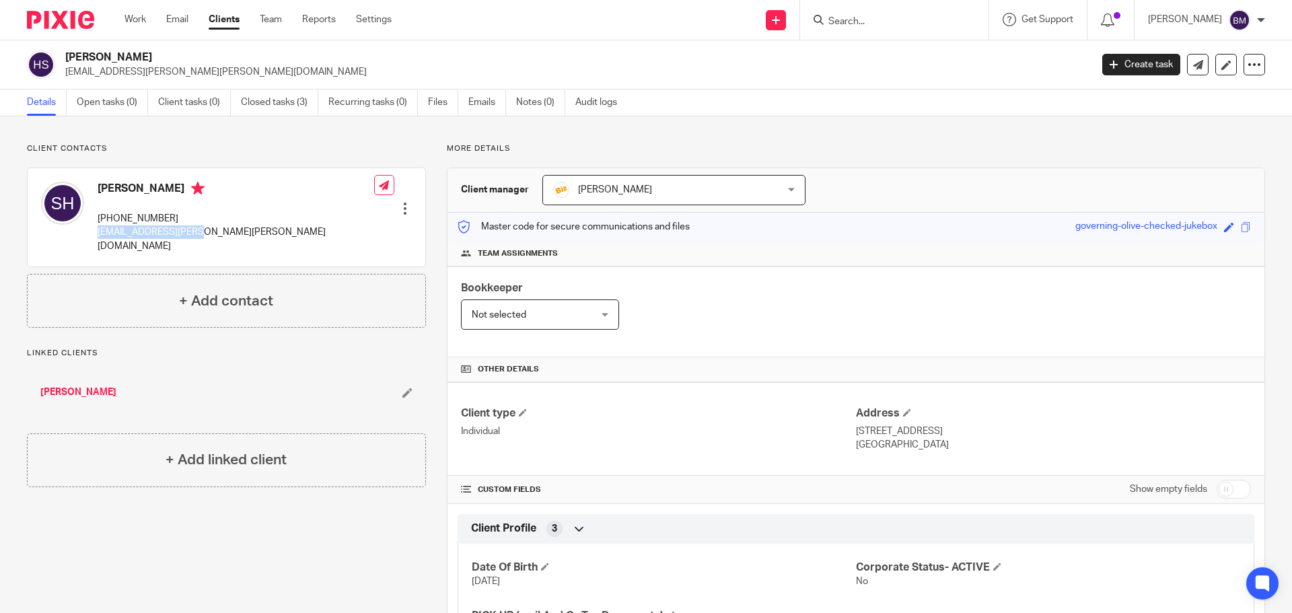
drag, startPoint x: 97, startPoint y: 232, endPoint x: 198, endPoint y: 239, distance: 101.2
click at [198, 239] on div "Steven Hardesty 702-499-4444 s.d.hardesty@cox.net" at bounding box center [207, 217] width 333 height 85
copy p "s.d.hardesty@cox.net"
click at [870, 22] on input "Search" at bounding box center [887, 22] width 121 height 12
type input "infant"
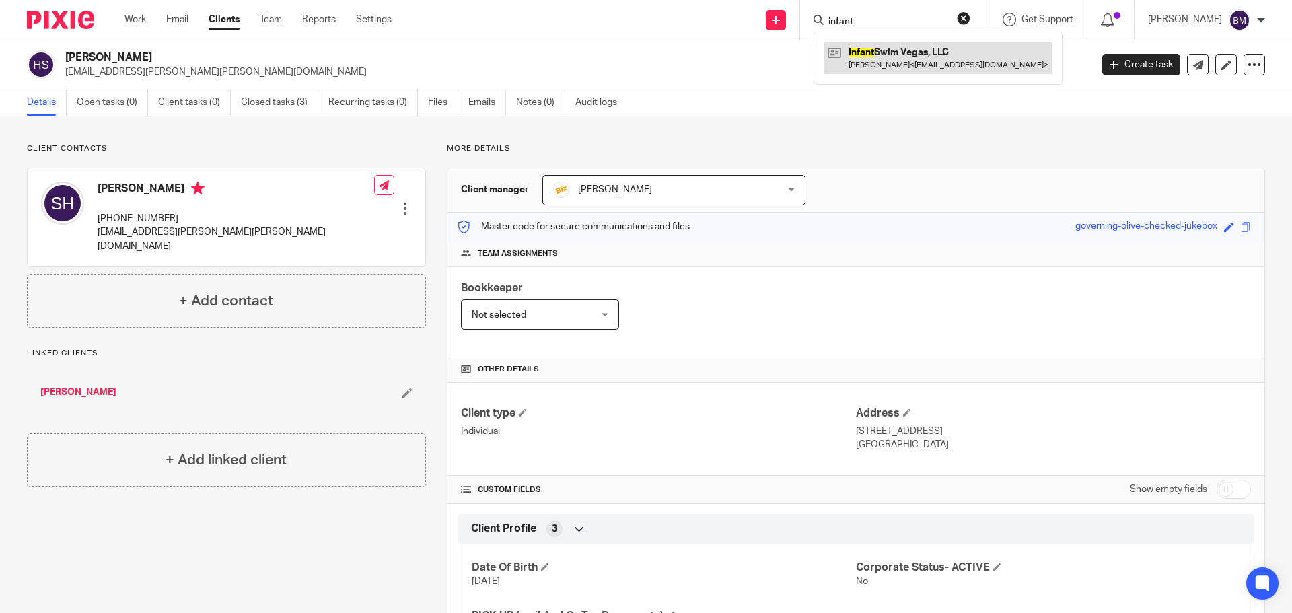
click at [907, 51] on link at bounding box center [939, 57] width 228 height 31
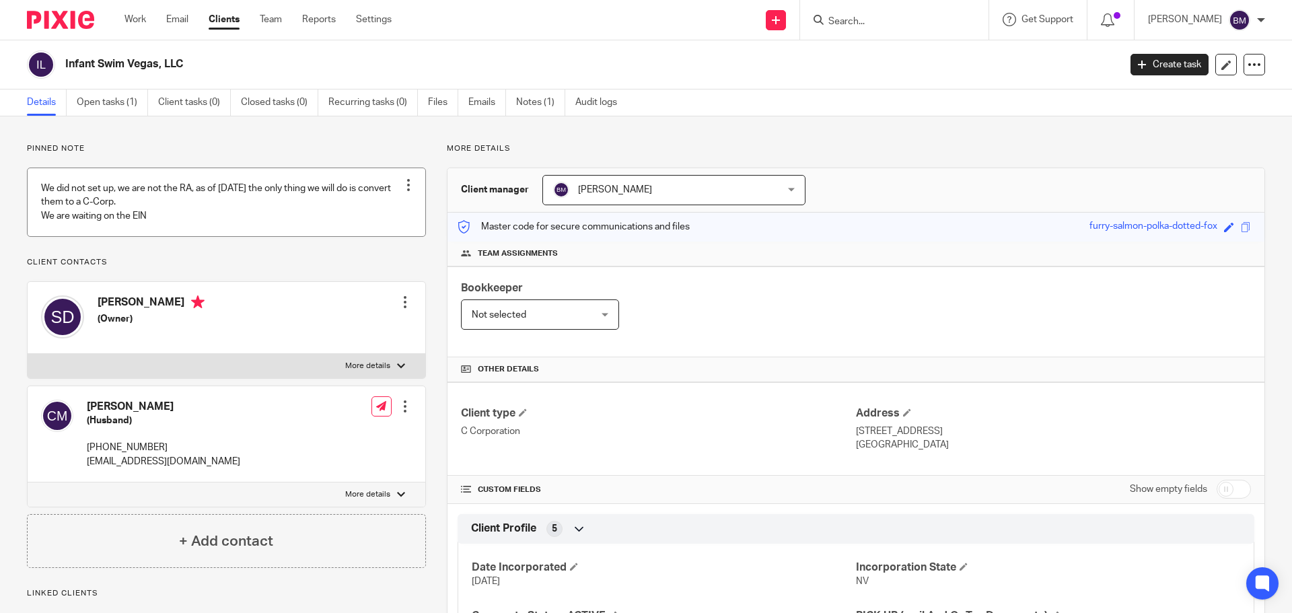
click at [404, 188] on div at bounding box center [408, 184] width 13 height 13
click at [372, 237] on span "Edit note" at bounding box center [381, 238] width 38 height 9
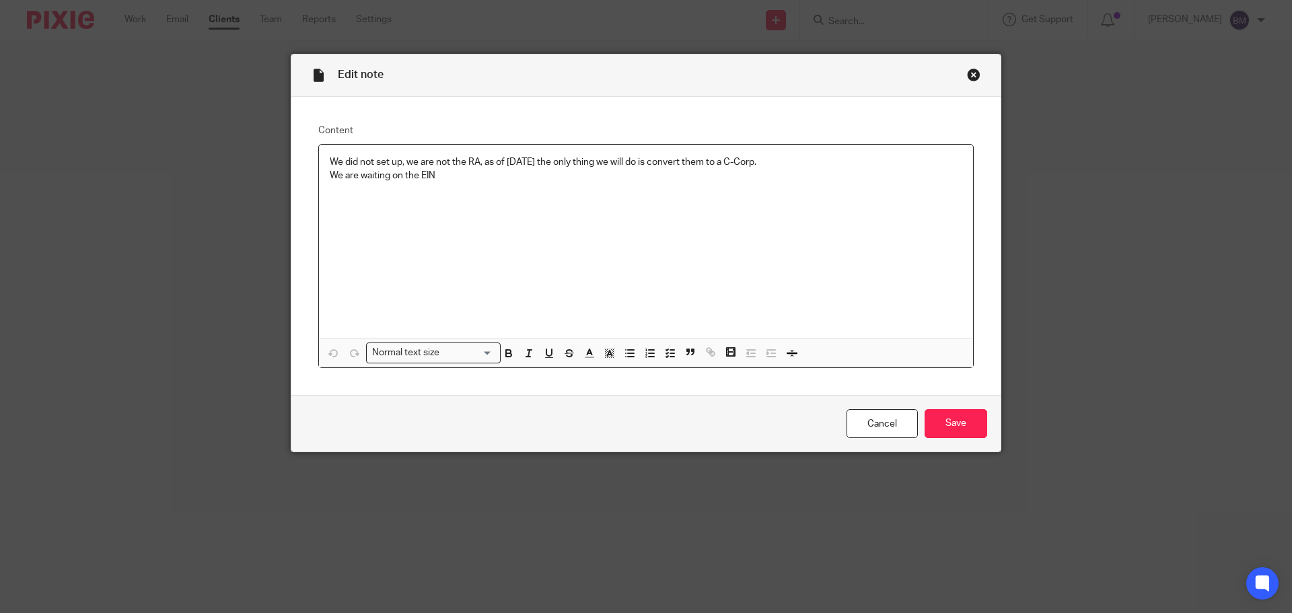
click at [442, 174] on p "We are waiting on the EIN" at bounding box center [646, 175] width 633 height 13
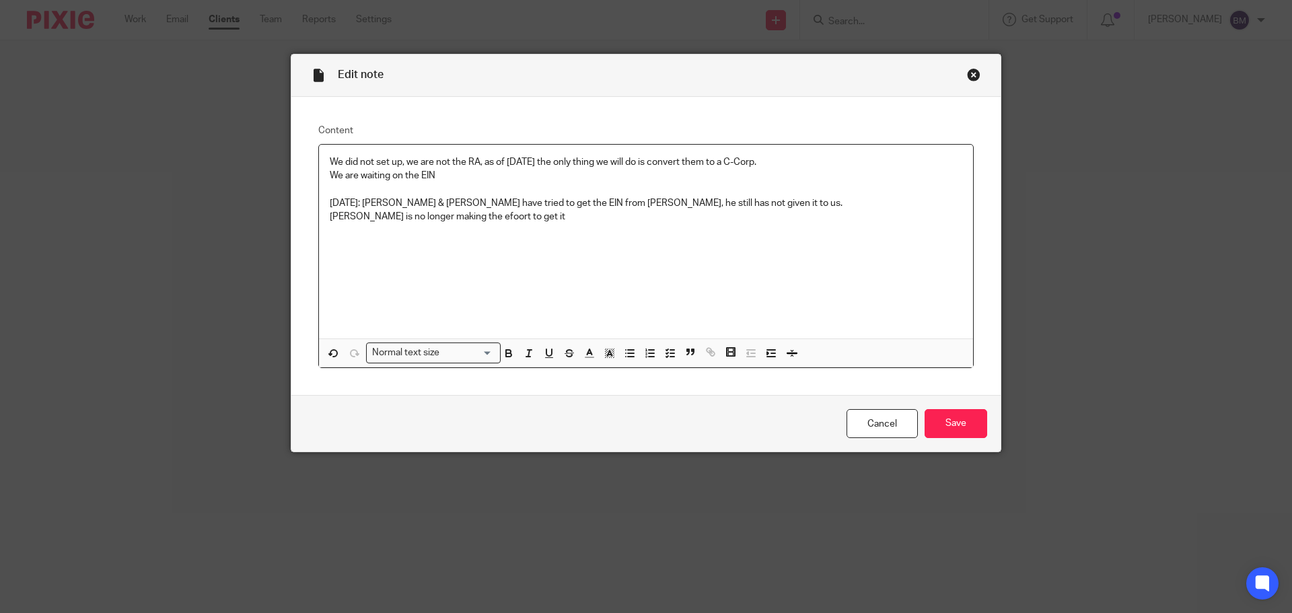
click at [468, 216] on p "Bradley is no longer making the efoort to get it" at bounding box center [646, 216] width 633 height 13
click at [524, 216] on p "Bradley is no longer making the effort to get it" at bounding box center [646, 216] width 633 height 13
click at [946, 438] on input "Save" at bounding box center [956, 423] width 63 height 29
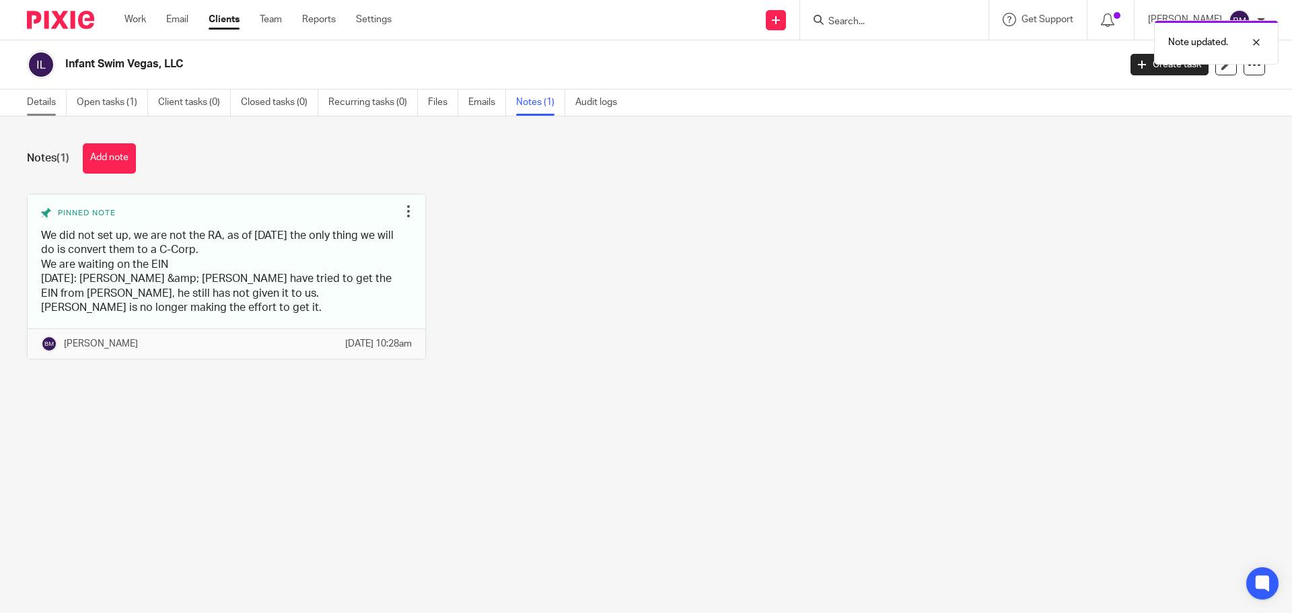
click at [38, 96] on link "Details" at bounding box center [47, 103] width 40 height 26
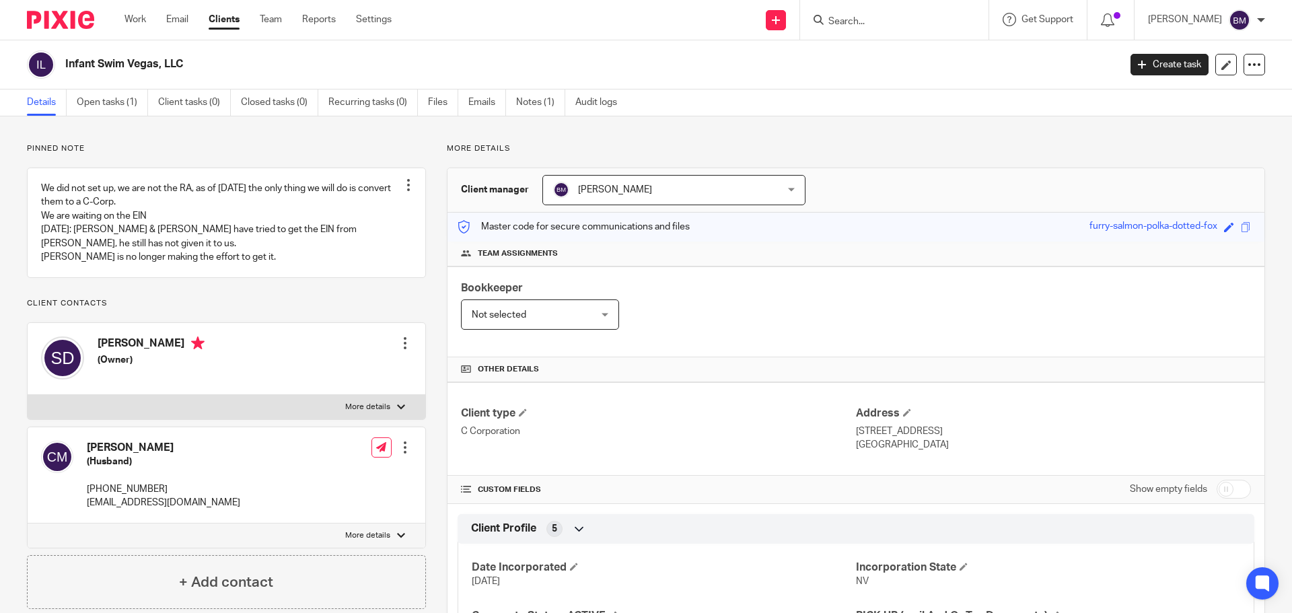
click at [883, 26] on input "Search" at bounding box center [887, 22] width 121 height 12
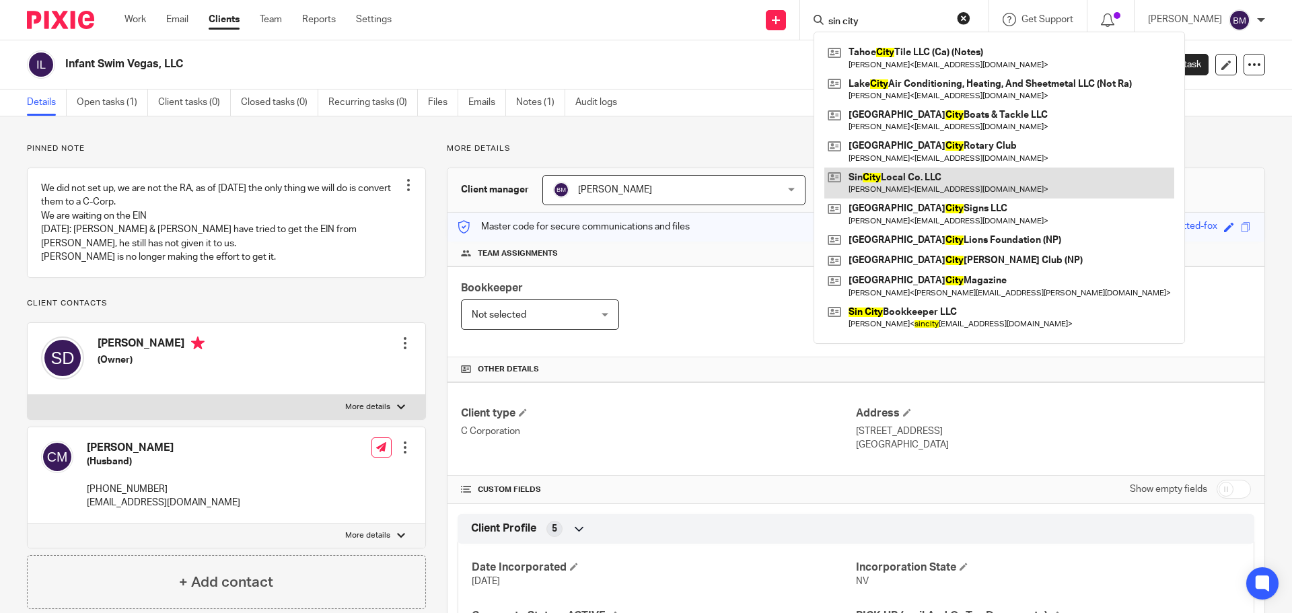
type input "sin city"
click at [919, 183] on link at bounding box center [1000, 183] width 350 height 31
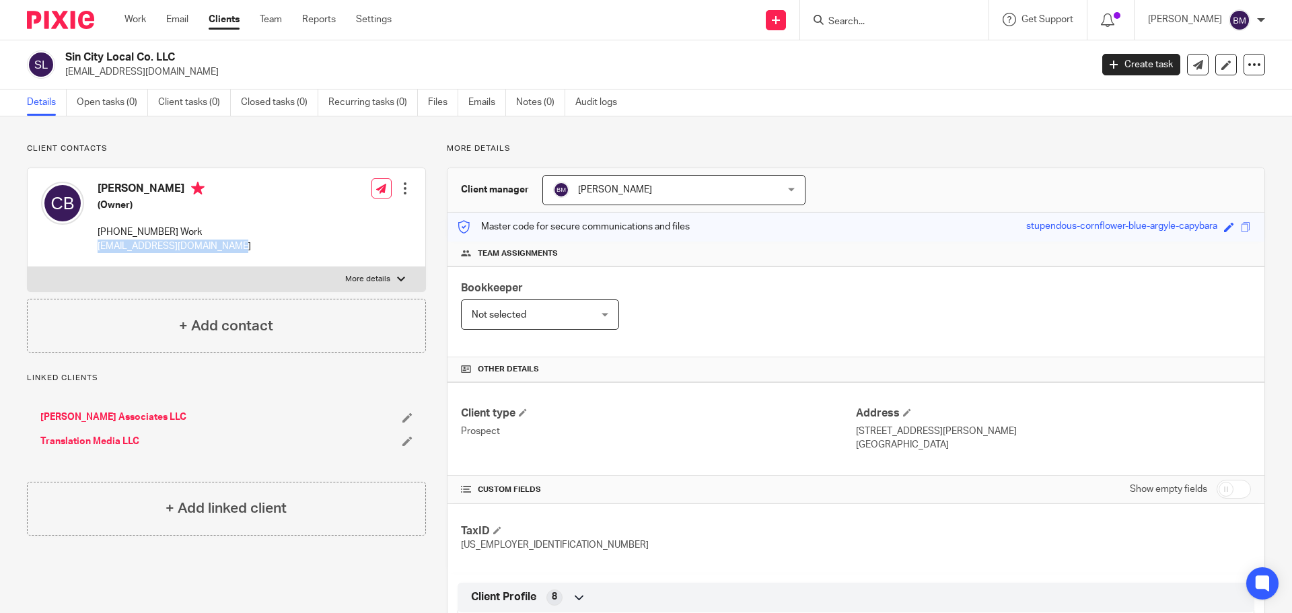
drag, startPoint x: 98, startPoint y: 244, endPoint x: 241, endPoint y: 252, distance: 143.0
click at [241, 252] on div "[PERSON_NAME] (Owner) [PHONE_NUMBER] Work [EMAIL_ADDRESS][DOMAIN_NAME] Edit con…" at bounding box center [227, 217] width 398 height 99
copy p "[EMAIL_ADDRESS][DOMAIN_NAME]"
drag, startPoint x: 67, startPoint y: 53, endPoint x: 180, endPoint y: 62, distance: 114.1
click at [180, 62] on h2 "Sin City Local Co. LLC" at bounding box center [472, 57] width 814 height 14
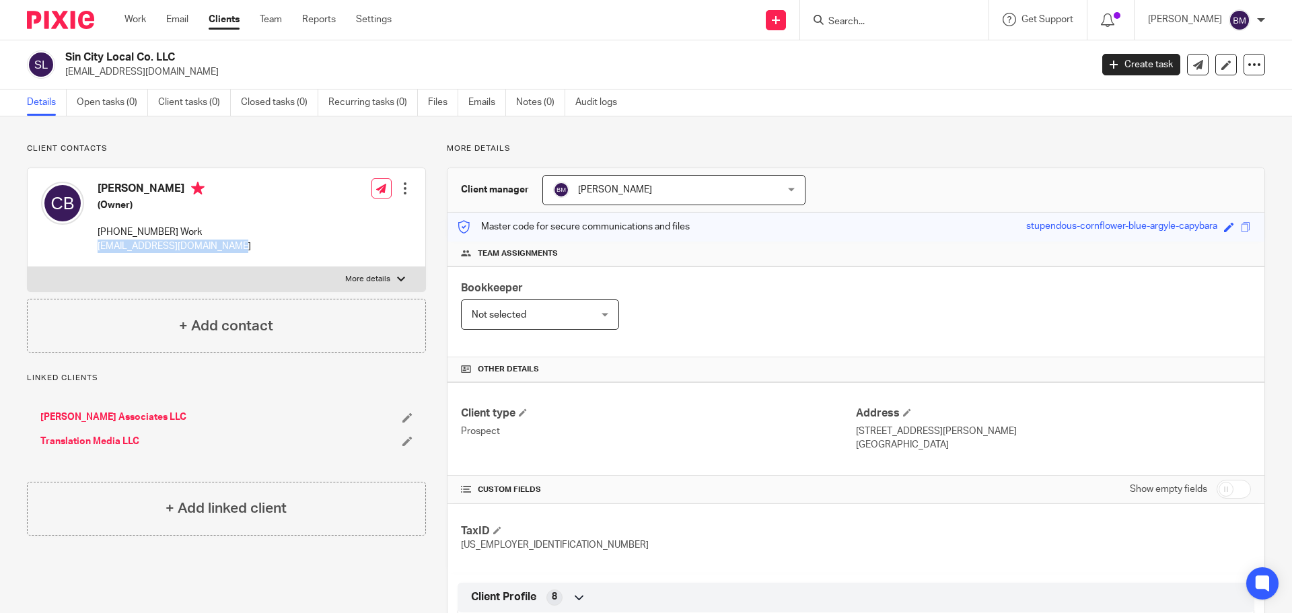
copy h2 "Sin City Local Co. LLC"
click at [221, 24] on link "Clients" at bounding box center [224, 19] width 31 height 13
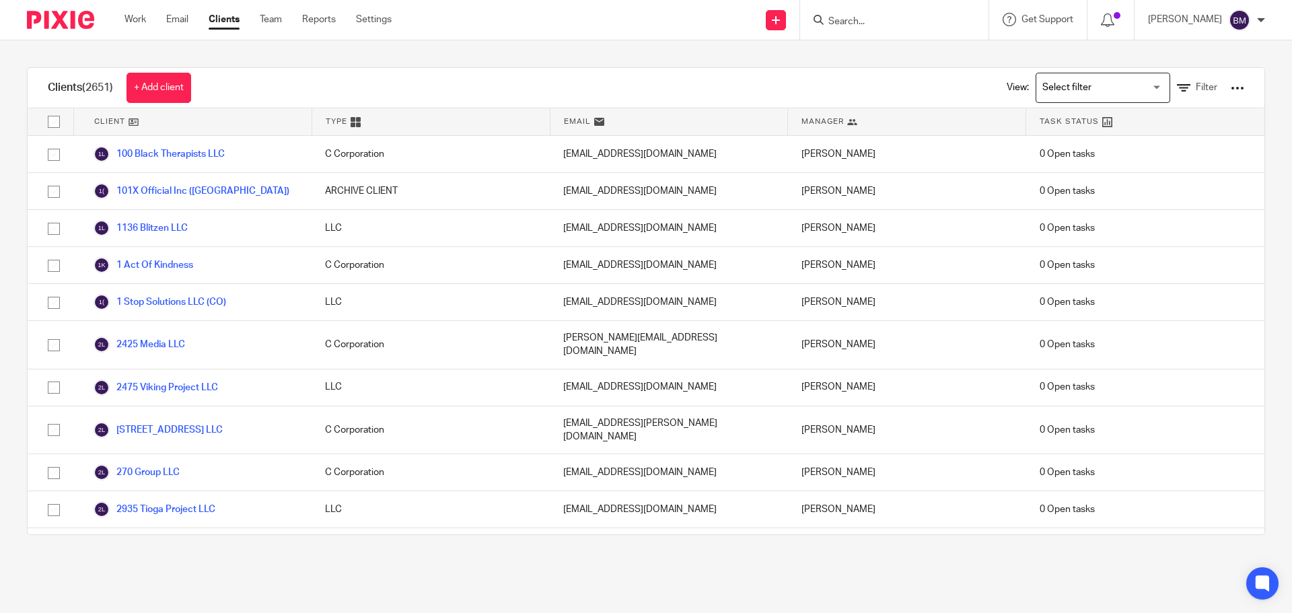
click at [877, 20] on input "Search" at bounding box center [887, 22] width 121 height 12
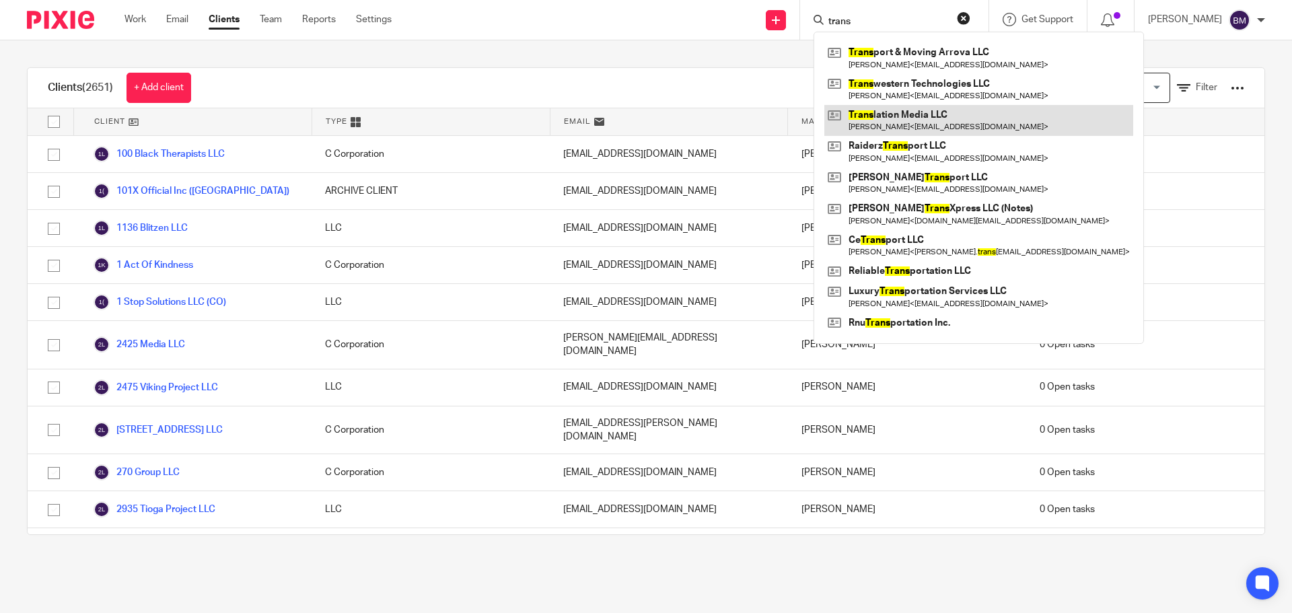
type input "trans"
click at [909, 117] on link at bounding box center [979, 120] width 309 height 31
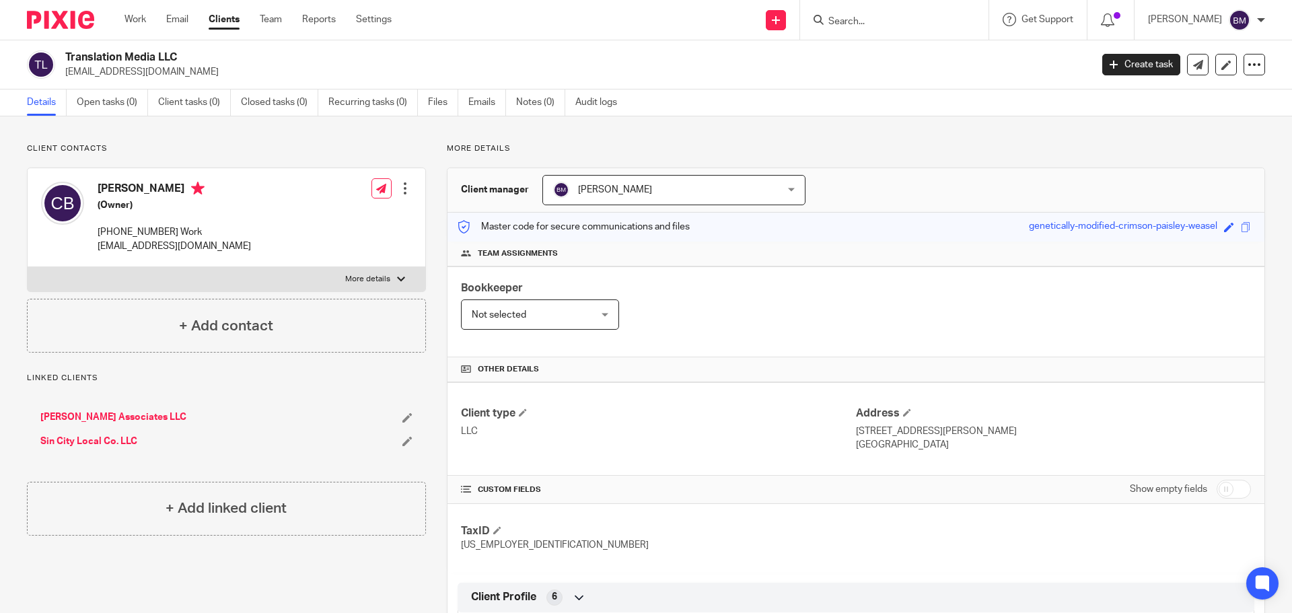
click at [1227, 490] on input "checkbox" at bounding box center [1234, 489] width 34 height 19
checkbox input "true"
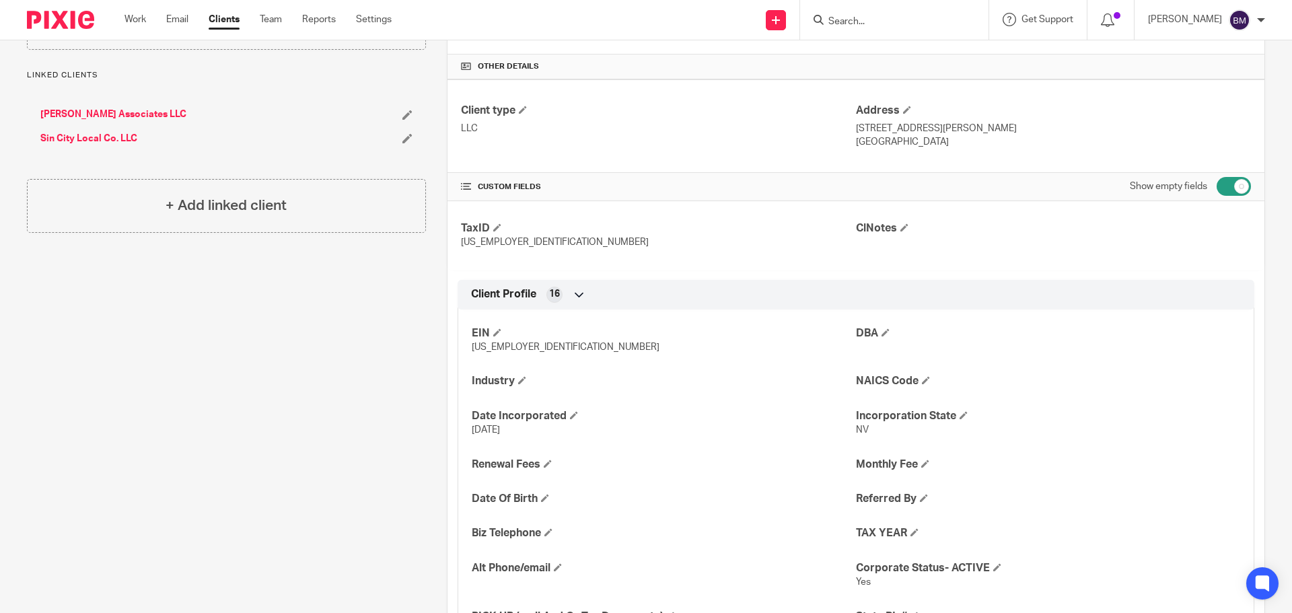
scroll to position [337, 0]
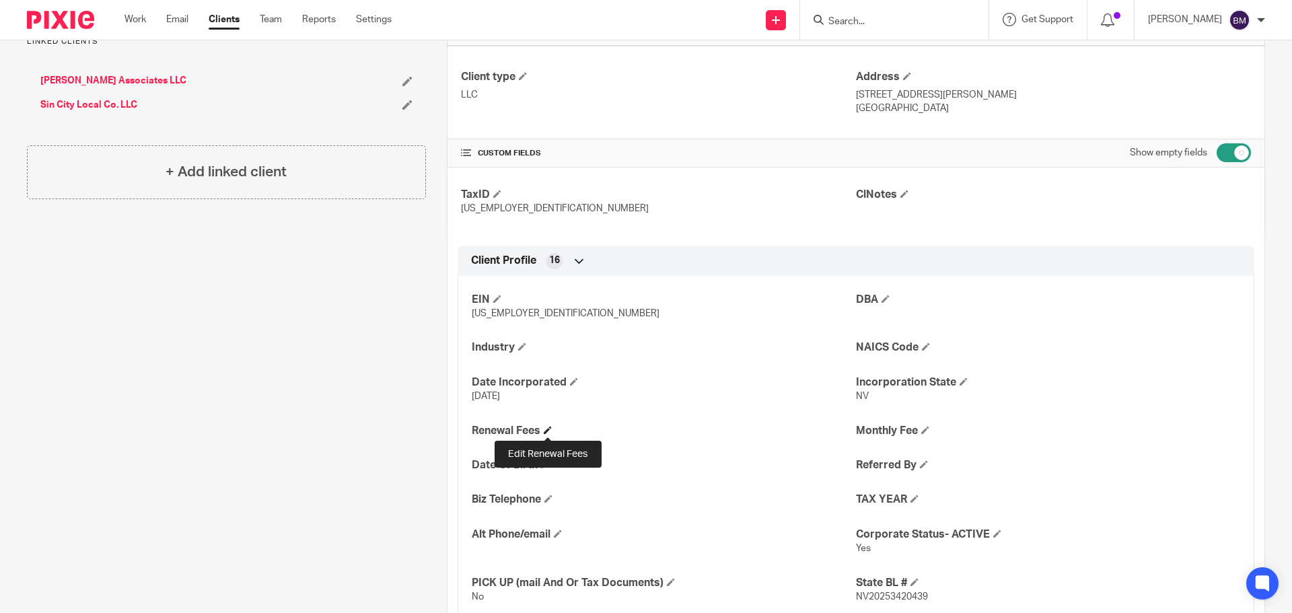
click at [547, 429] on span at bounding box center [548, 430] width 8 height 8
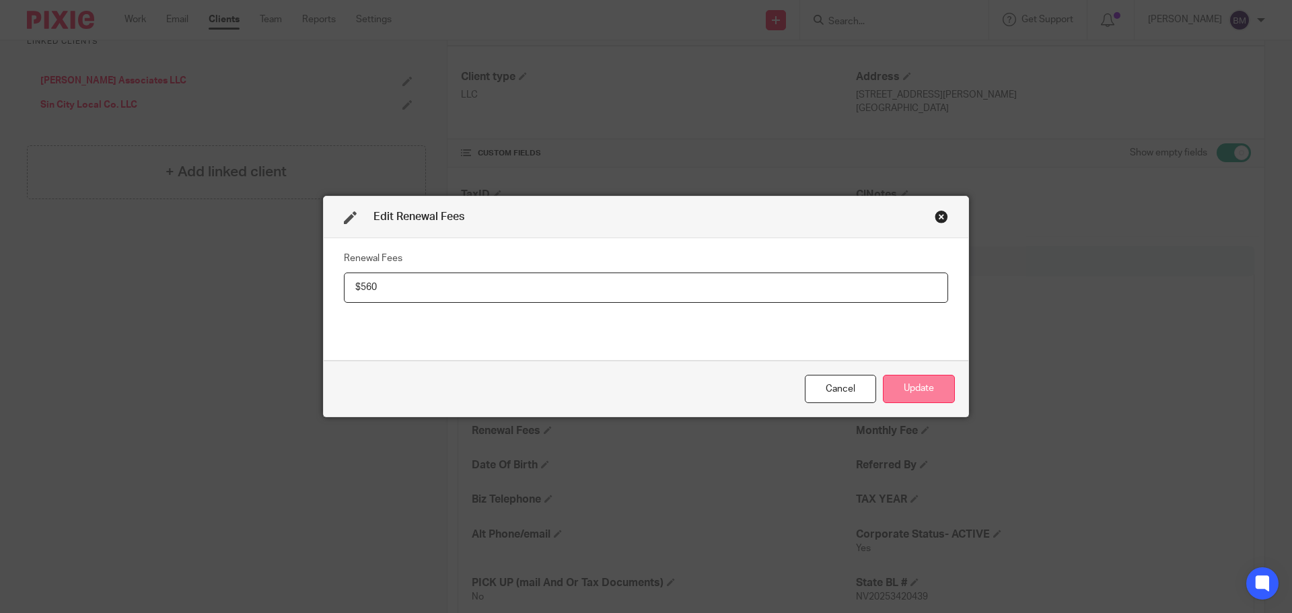
type input "$560"
click at [931, 388] on button "Update" at bounding box center [919, 389] width 72 height 29
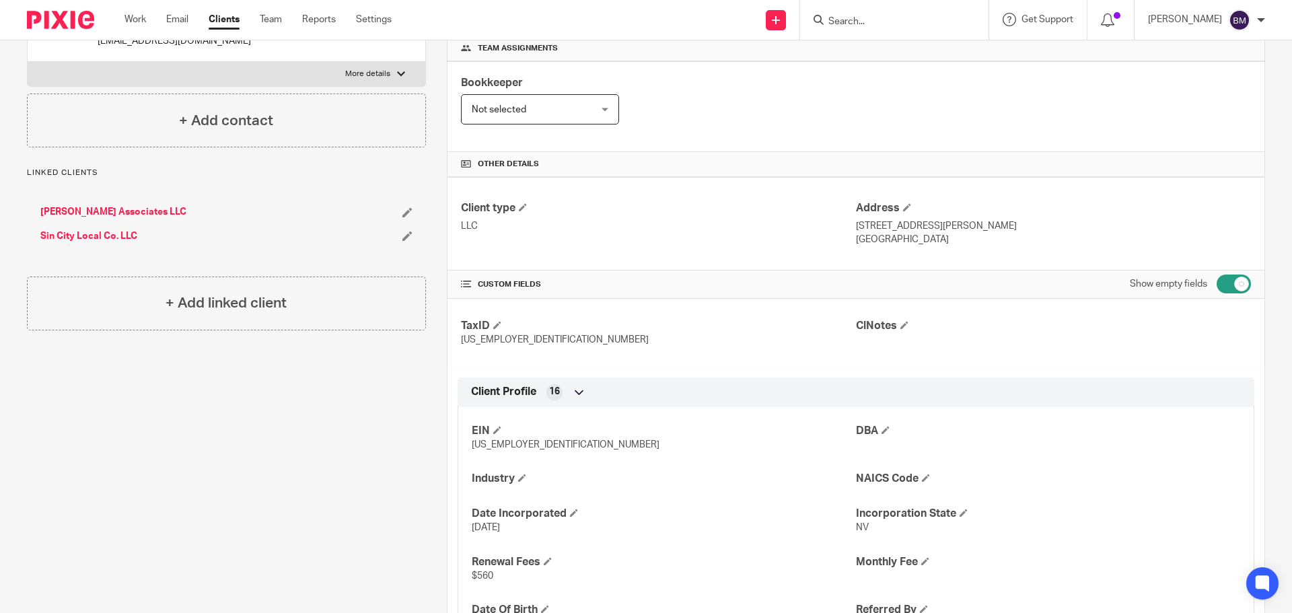
scroll to position [0, 0]
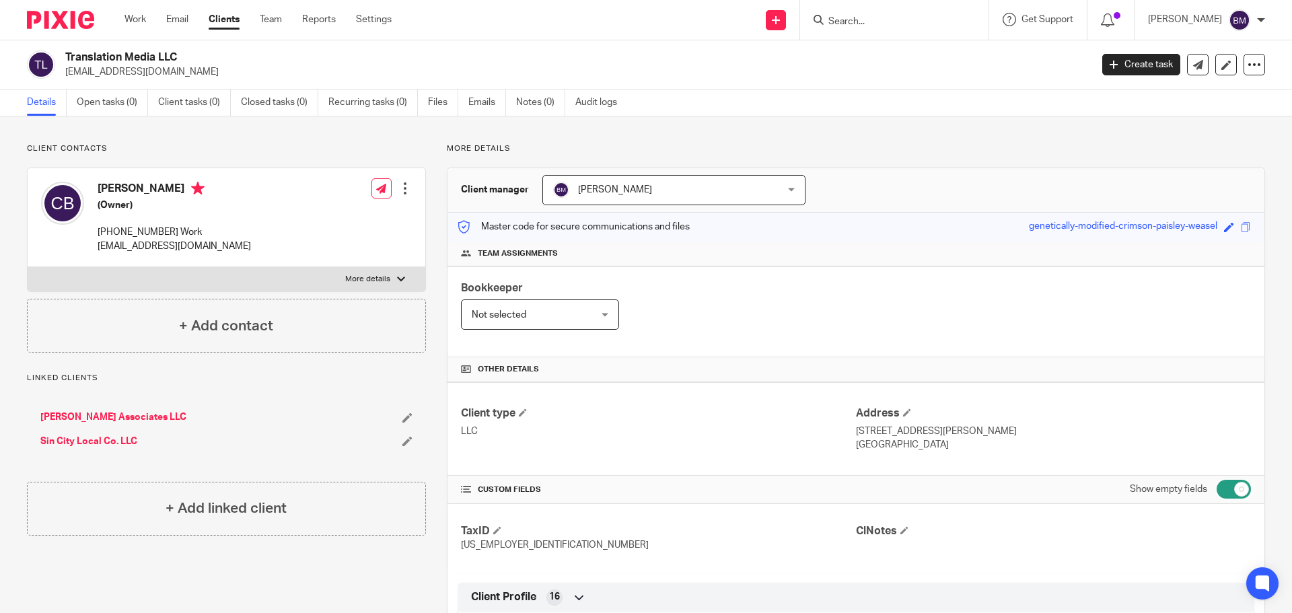
click at [397, 278] on div at bounding box center [401, 279] width 8 height 8
click at [28, 267] on input "More details" at bounding box center [27, 267] width 1 height 1
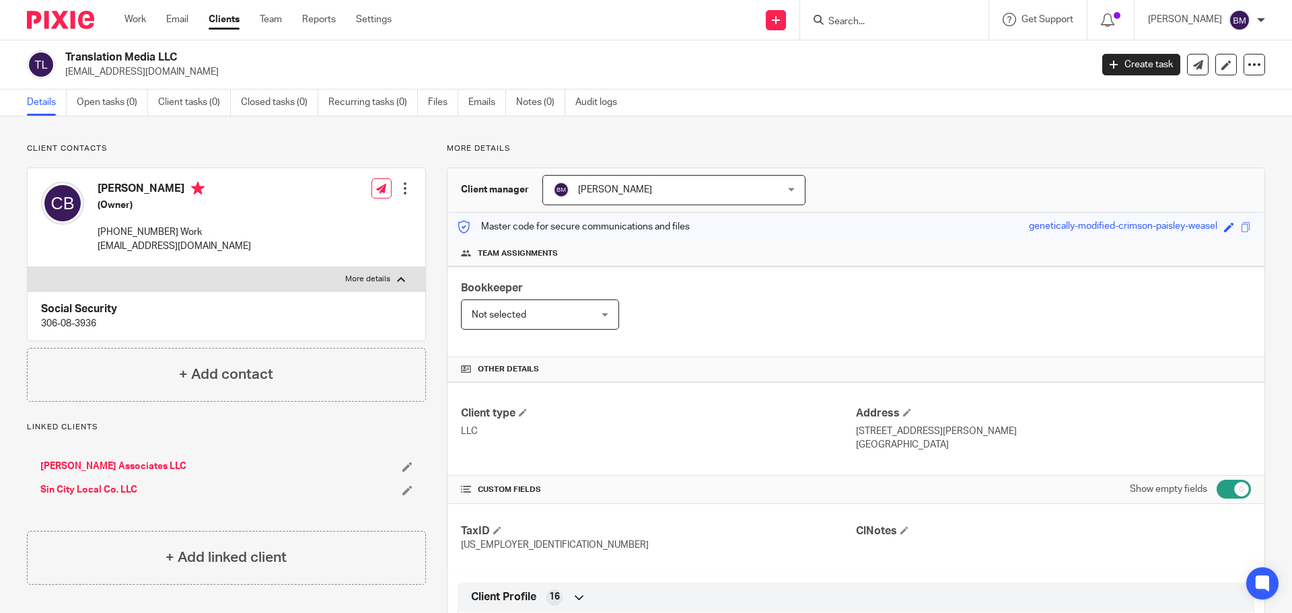
click at [397, 278] on div at bounding box center [401, 279] width 8 height 8
click at [28, 267] on input "More details" at bounding box center [27, 267] width 1 height 1
checkbox input "false"
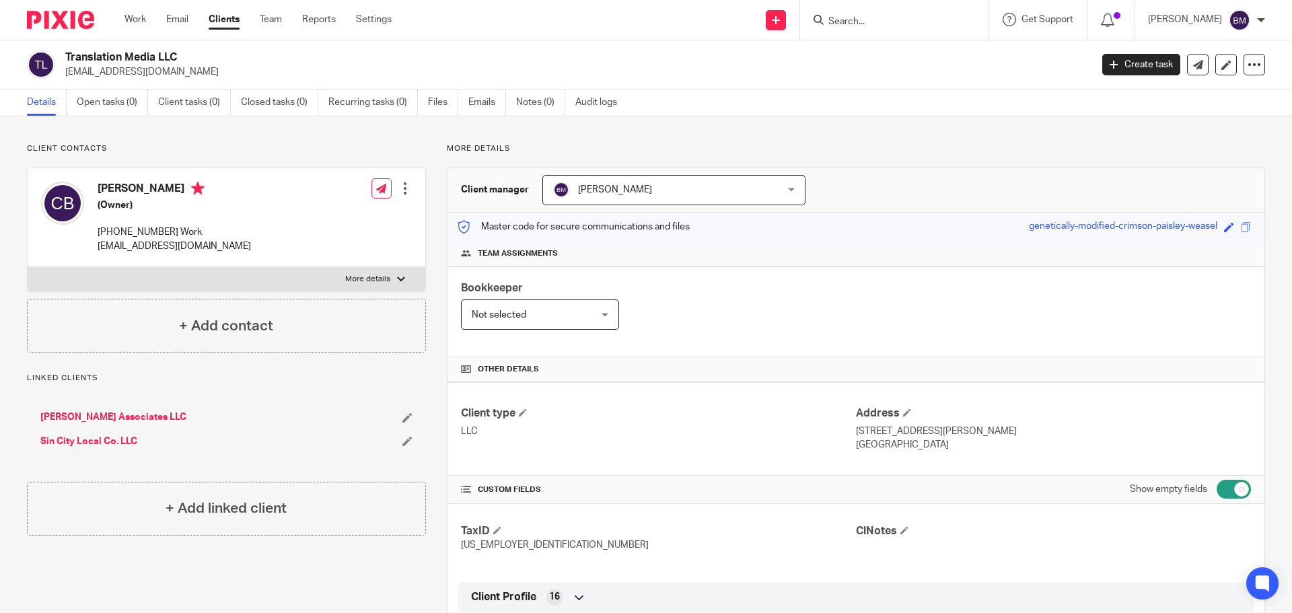
click at [222, 24] on link "Clients" at bounding box center [224, 19] width 31 height 13
